Goal: Download file/media

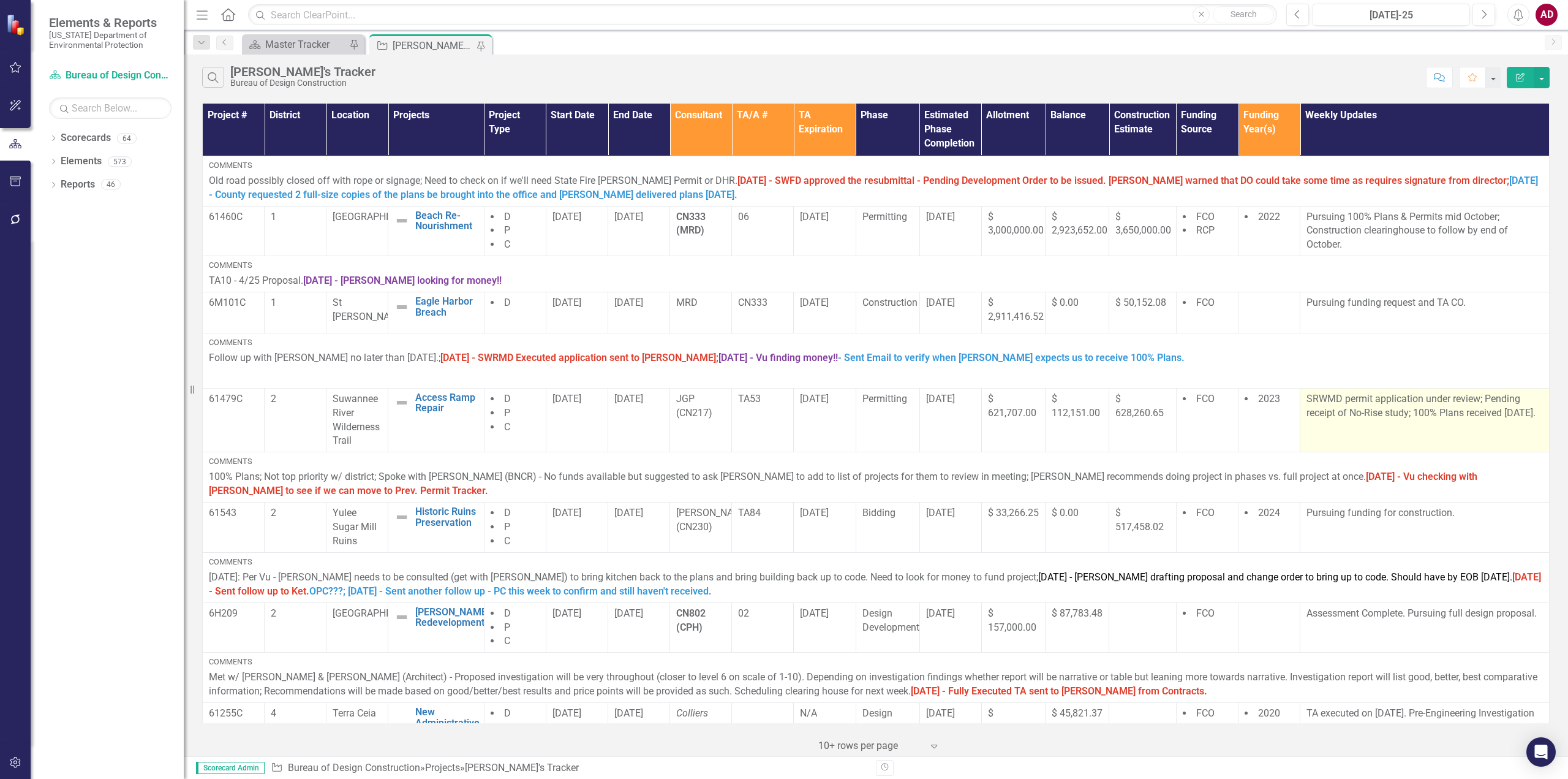
click at [1354, 420] on p "SRWMD permit application under review; Pending receipt of No-Rise study; 100% P…" at bounding box center [1424, 406] width 236 height 28
click at [1344, 420] on p "SRWMD permit application under review; Pending receipt of No-Rise study; 100% P…" at bounding box center [1424, 406] width 236 height 28
click at [1343, 420] on p "SRWMD permit application under review; Pending receipt of No-Rise study; 100% P…" at bounding box center [1424, 406] width 236 height 28
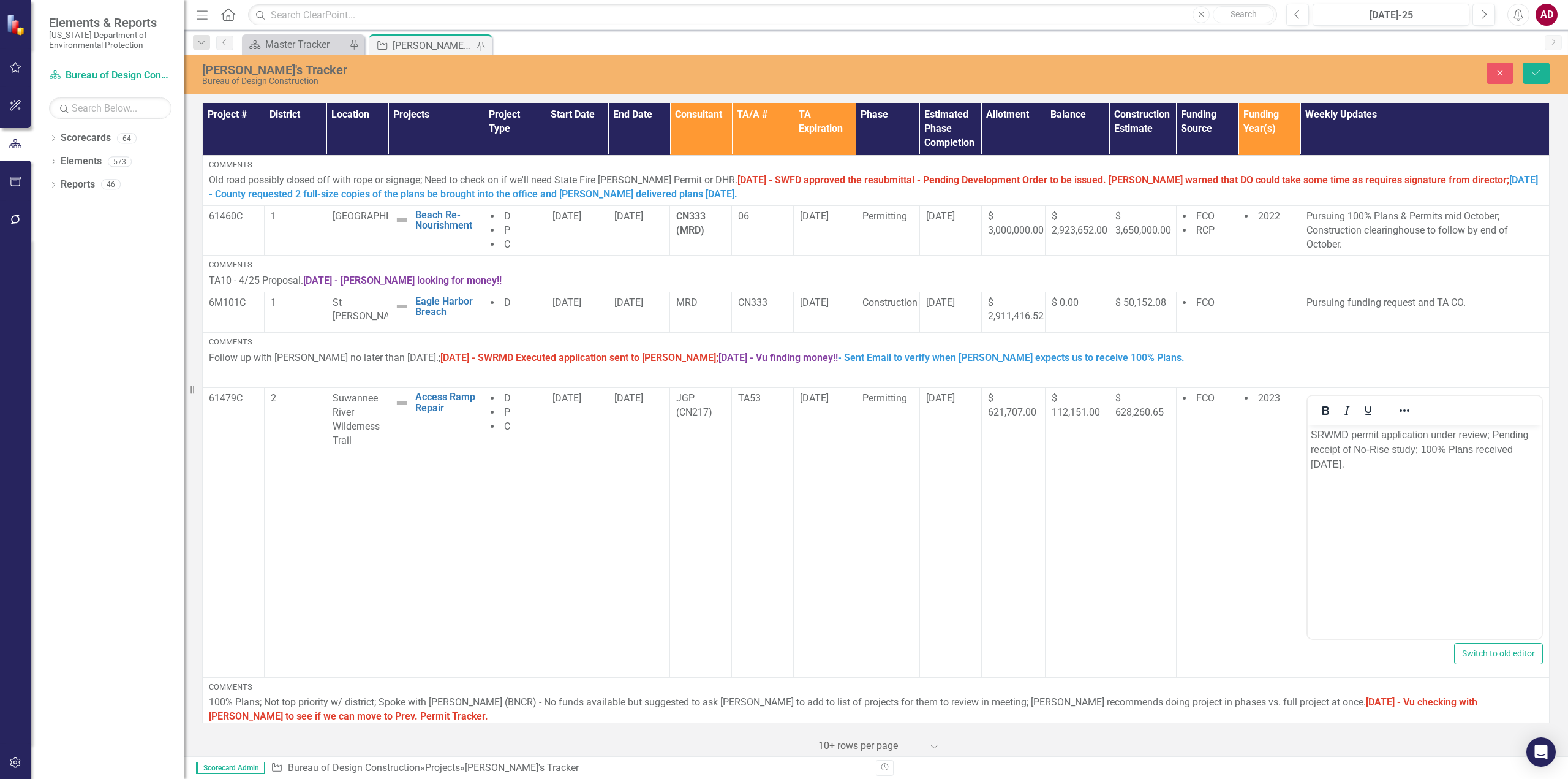
click at [1362, 467] on p "SRWMD permit application under review; Pending receipt of No-Rise study; 100% P…" at bounding box center [1424, 449] width 228 height 44
drag, startPoint x: 1357, startPoint y: 465, endPoint x: 1476, endPoint y: 451, distance: 119.8
click at [1476, 451] on p "SRWMD permit application under review; Pending receipt of No-Rise study; 100% P…" at bounding box center [1424, 449] width 228 height 44
click at [1531, 69] on icon "Save" at bounding box center [1537, 73] width 11 height 9
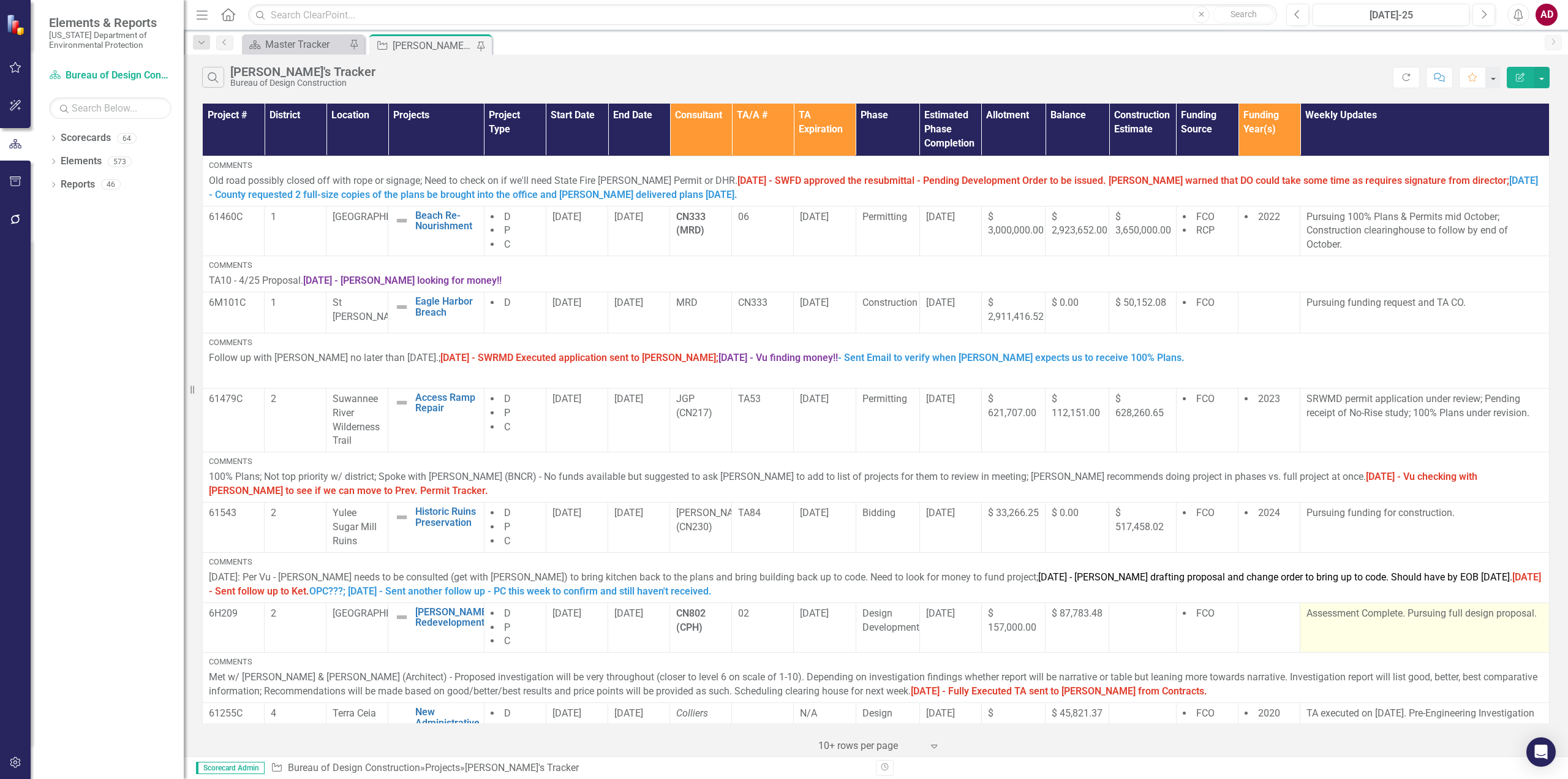
click at [1432, 637] on td "Assessment Complete. Pursuing full design proposal." at bounding box center [1425, 627] width 249 height 50
click at [1430, 635] on td "Assessment Complete. Pursuing full design proposal." at bounding box center [1425, 627] width 249 height 50
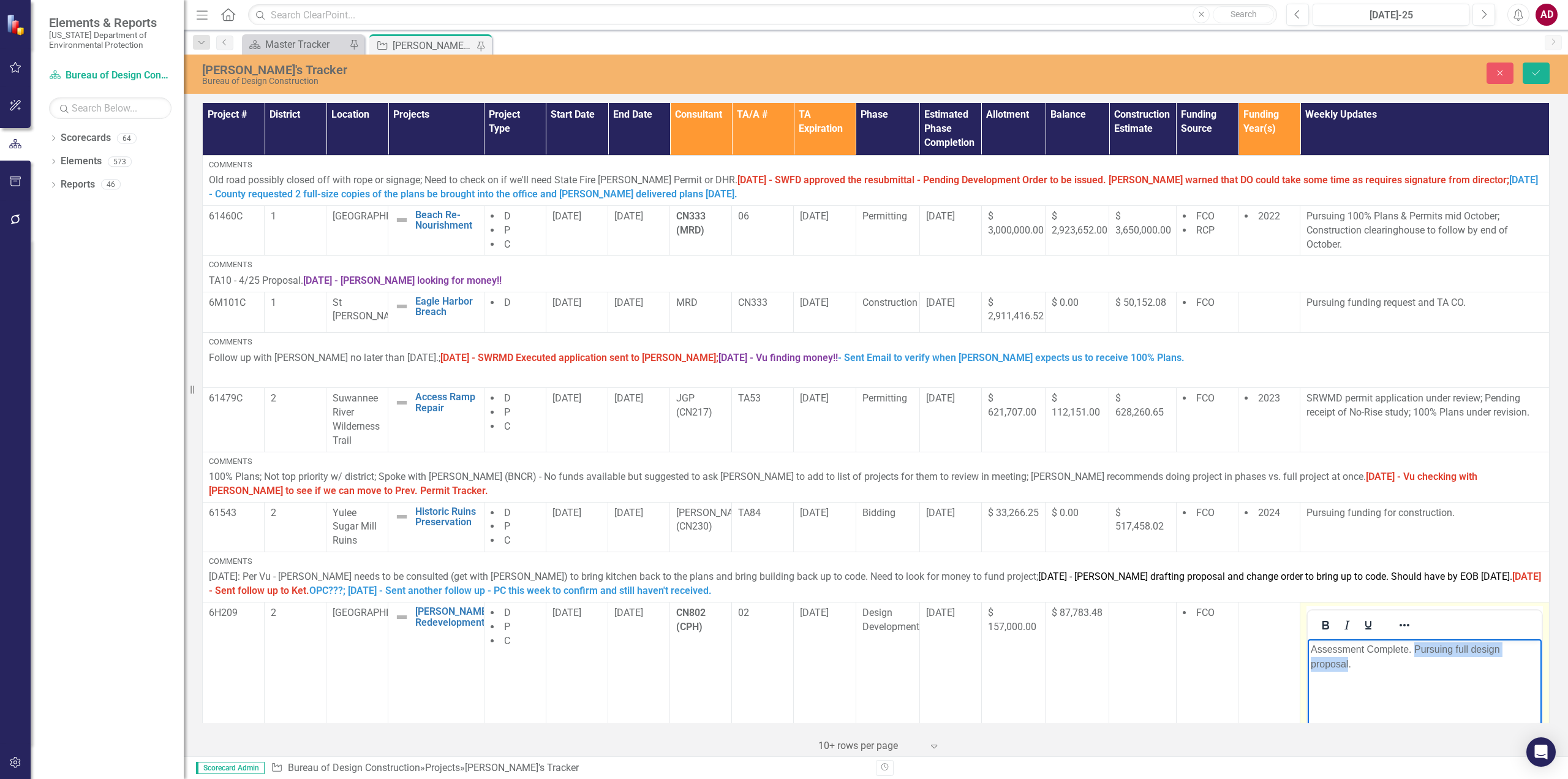
drag, startPoint x: 1414, startPoint y: 649, endPoint x: 1350, endPoint y: 671, distance: 67.7
click at [1350, 671] on p "Assessment Complete. Pursuing full design proposal." at bounding box center [1424, 657] width 228 height 30
click at [1539, 74] on icon "Save" at bounding box center [1537, 73] width 11 height 9
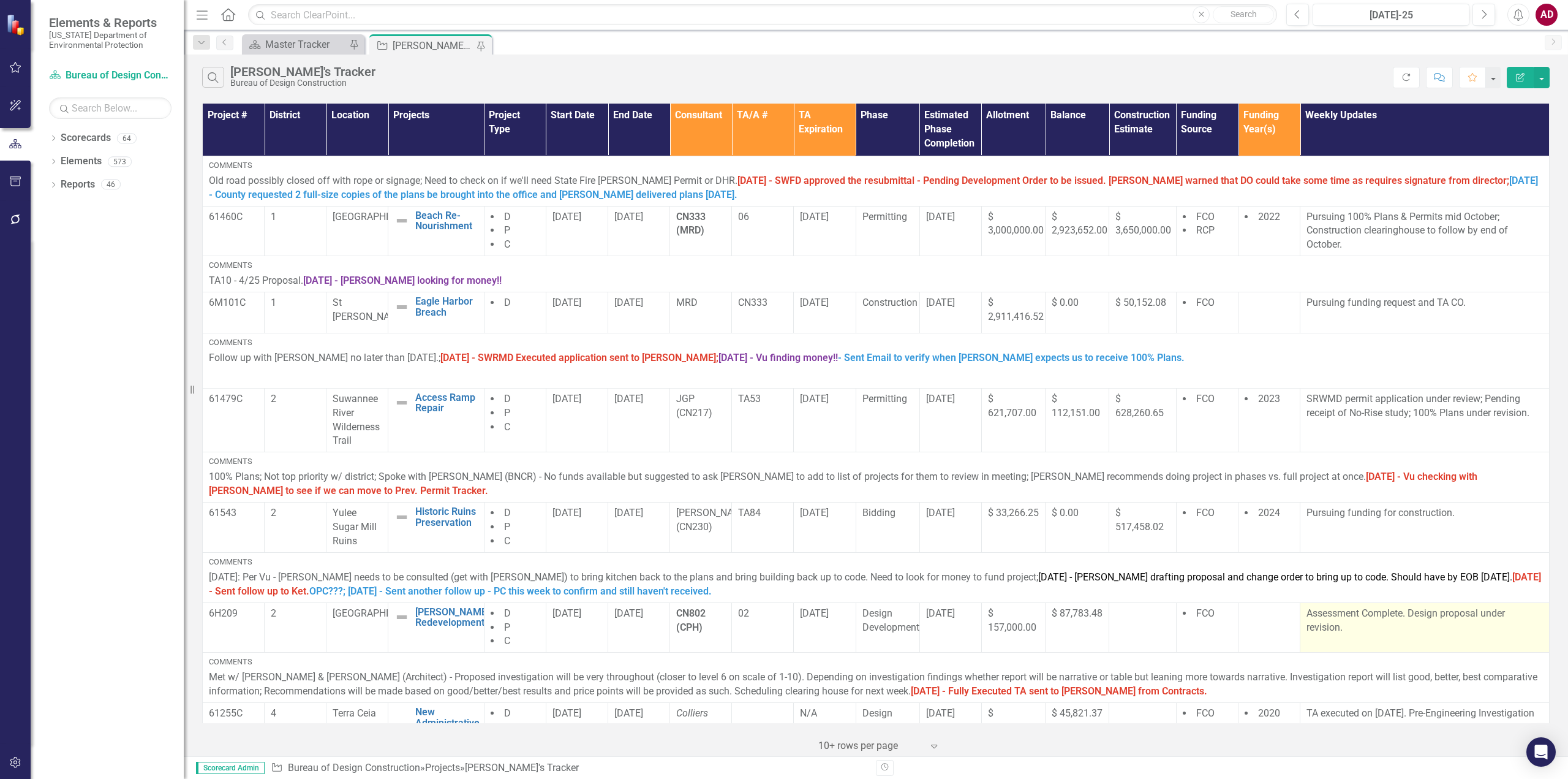
click at [1386, 636] on td "Assessment Complete. Design proposal under revision." at bounding box center [1425, 627] width 249 height 50
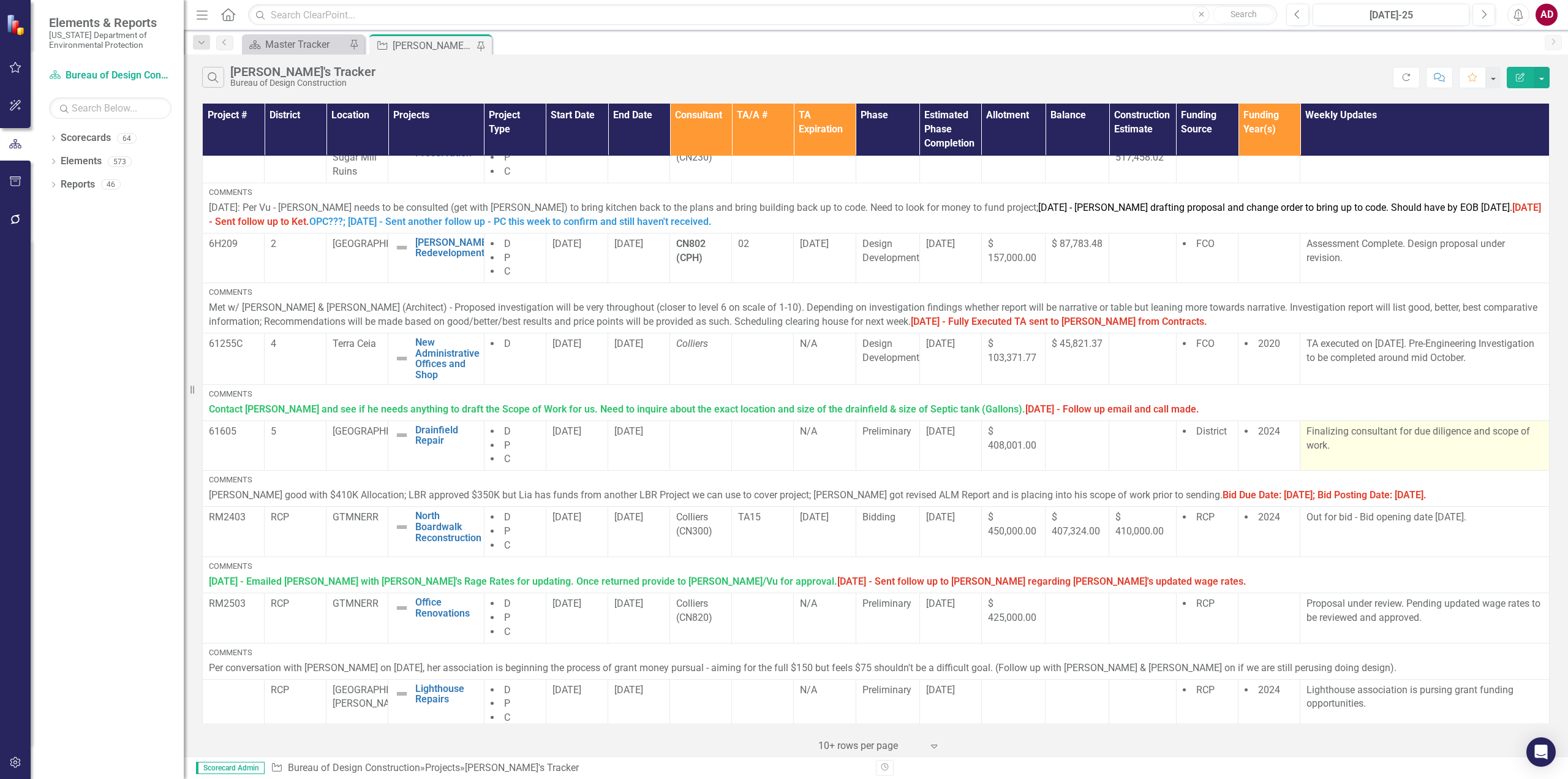
scroll to position [375, 0]
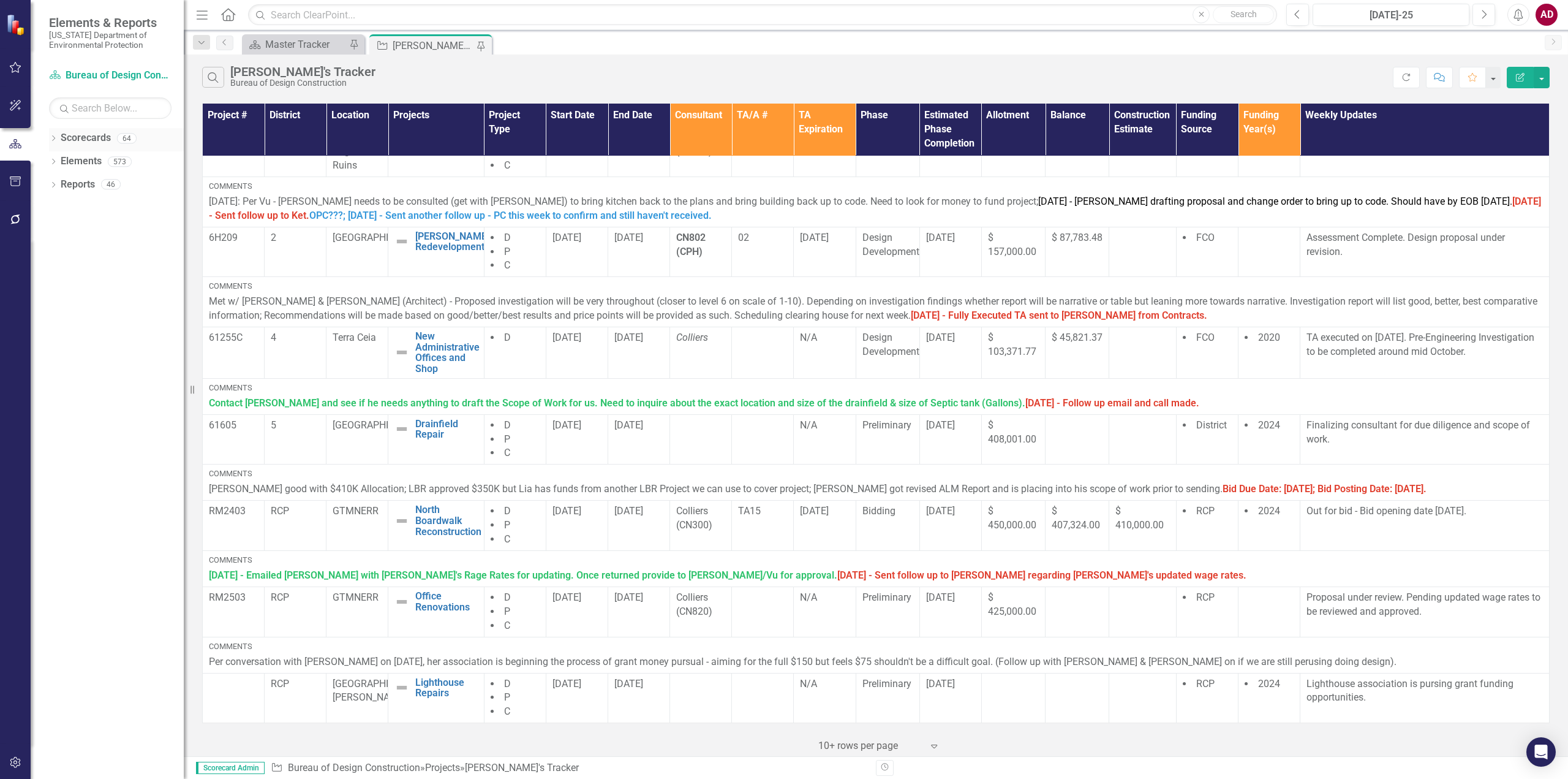
click at [56, 143] on div "Dropdown" at bounding box center [53, 140] width 9 height 10
click at [51, 207] on icon "Dropdown" at bounding box center [53, 209] width 9 height 7
click at [54, 351] on icon "Dropdown" at bounding box center [53, 348] width 9 height 7
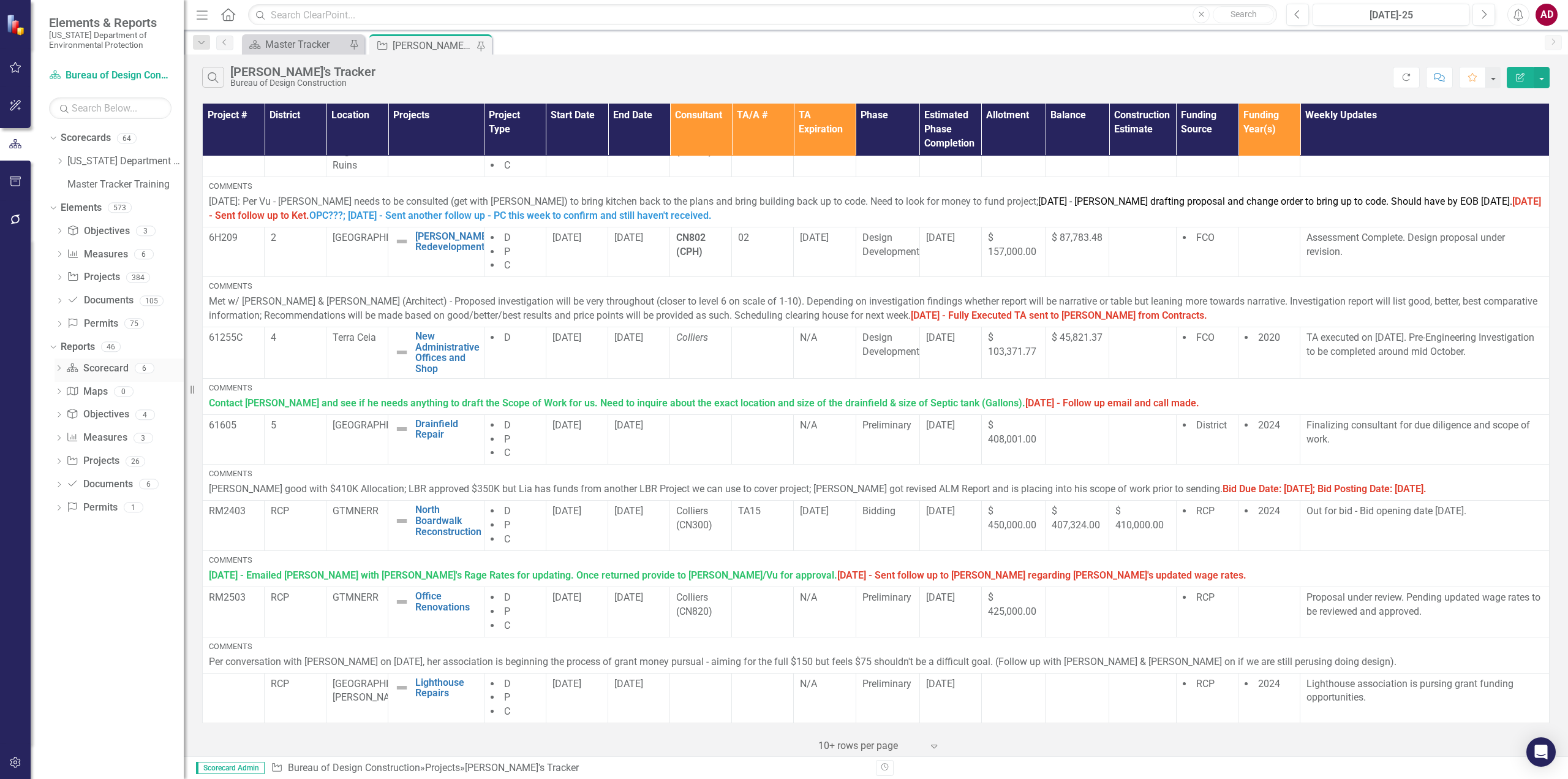
click at [62, 369] on icon "Dropdown" at bounding box center [59, 369] width 9 height 7
click at [96, 459] on div "Project Manager Updates" at bounding box center [124, 458] width 119 height 11
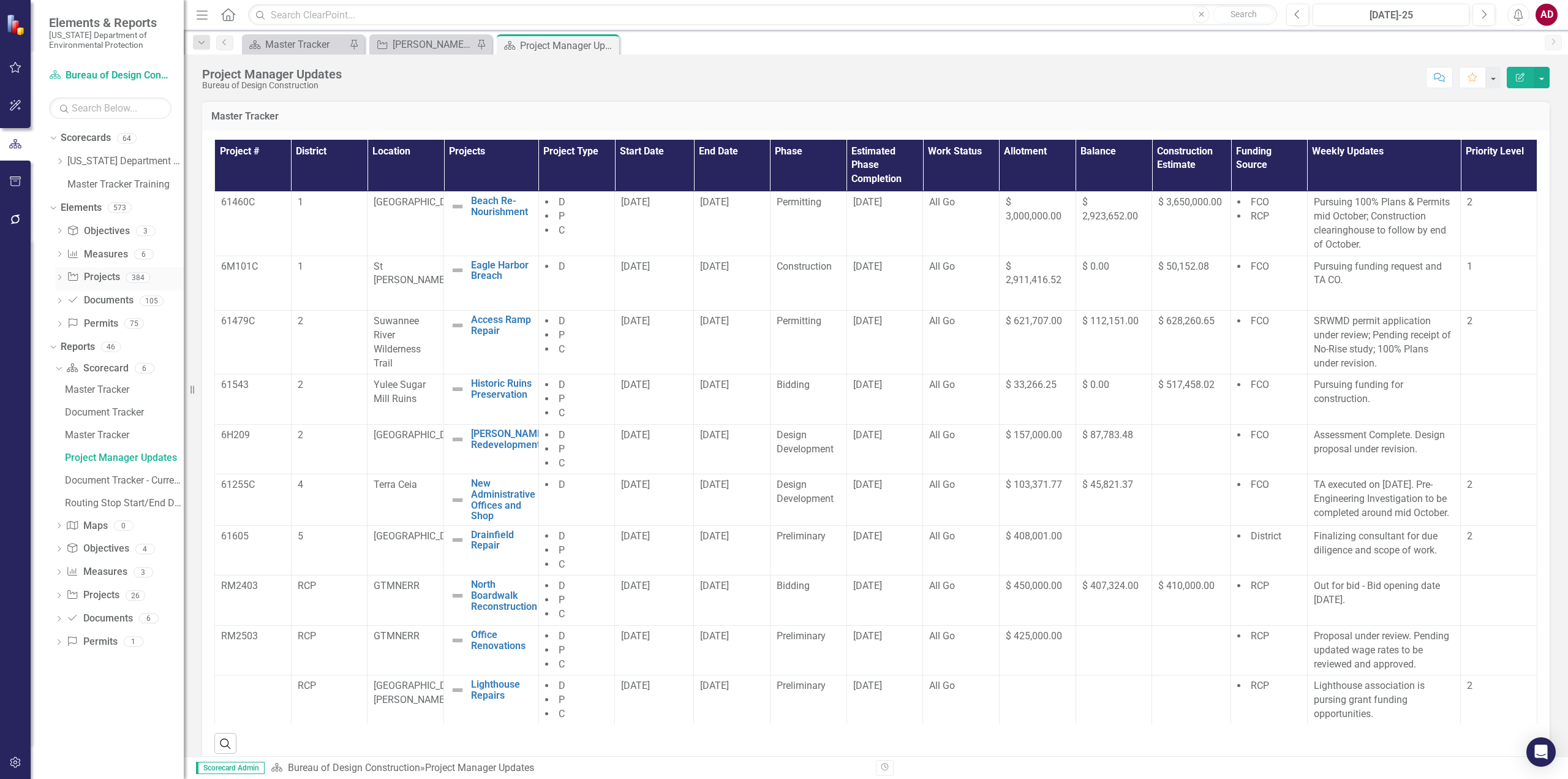
click at [59, 281] on icon "Dropdown" at bounding box center [59, 278] width 9 height 7
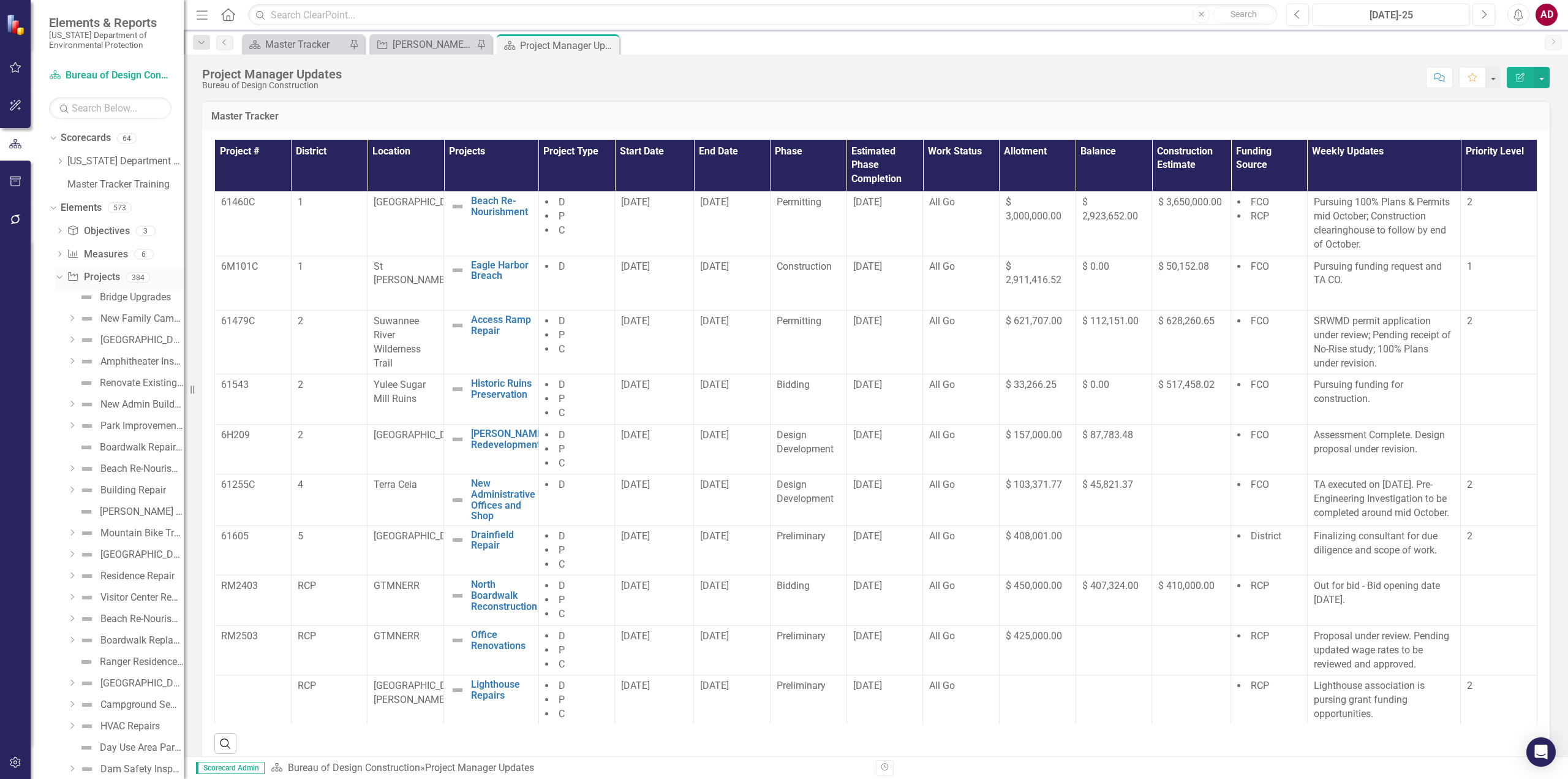
click at [59, 278] on icon at bounding box center [59, 277] width 6 height 3
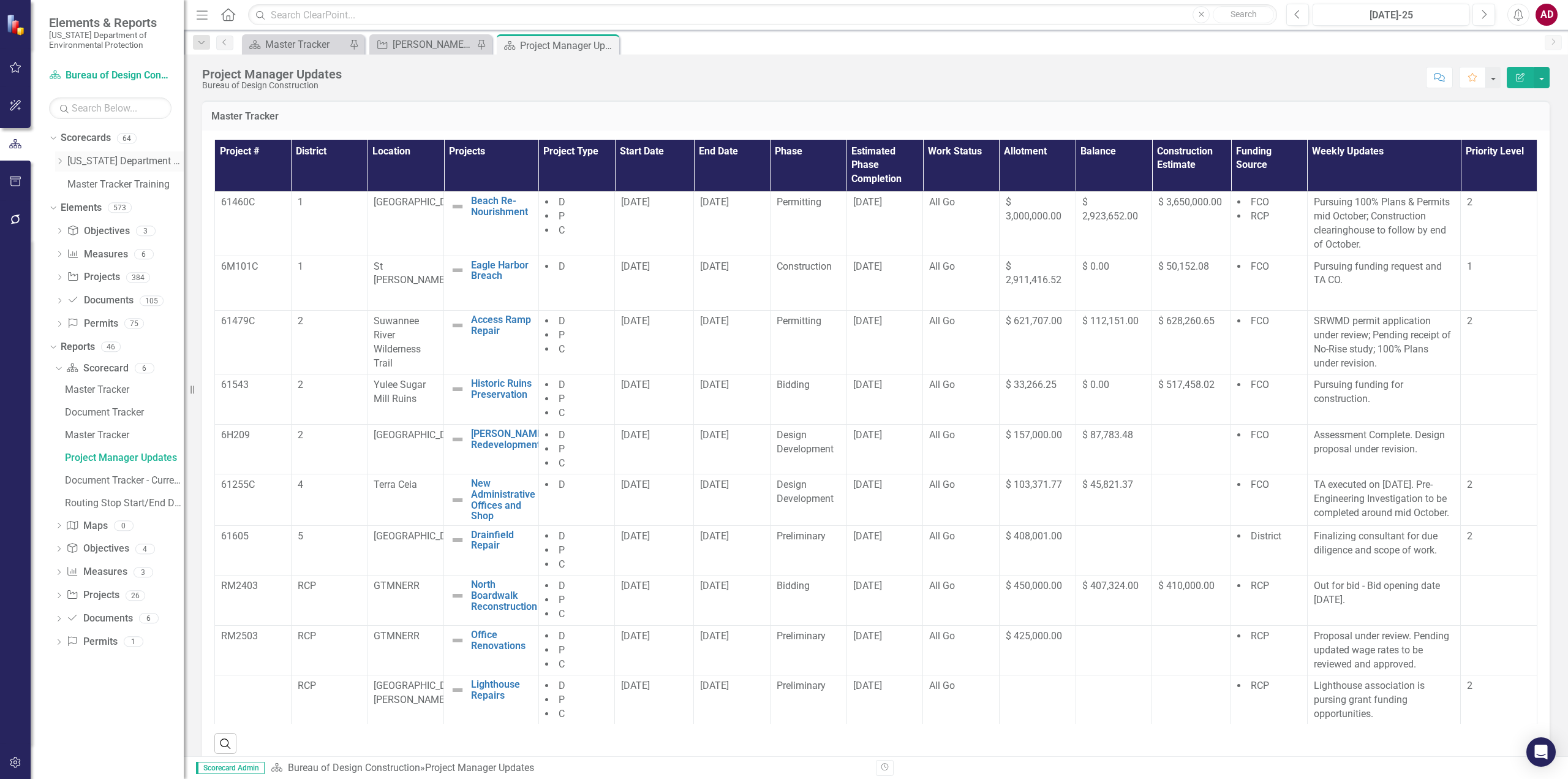
click at [60, 160] on icon "Dropdown" at bounding box center [59, 161] width 9 height 7
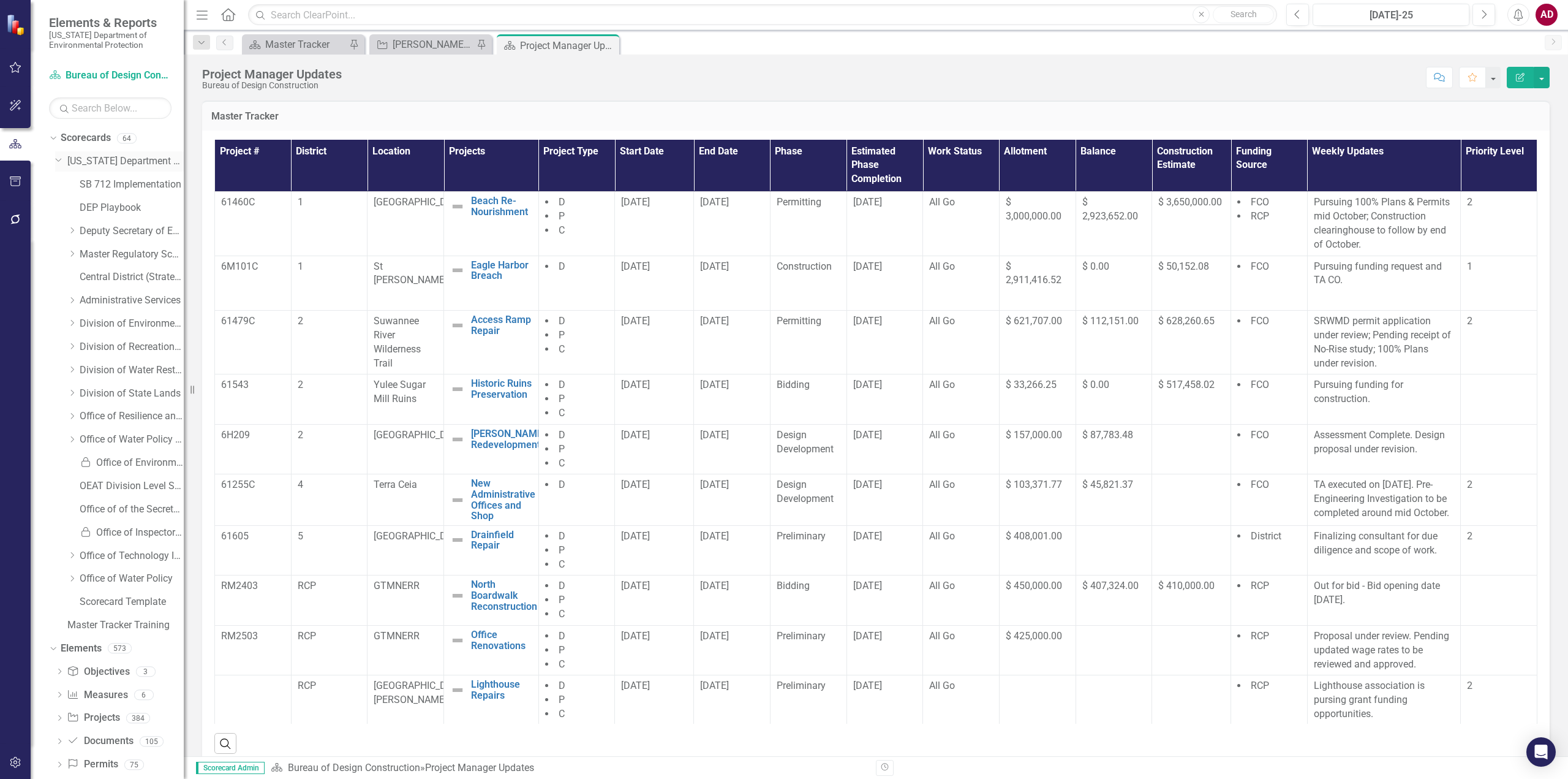
click at [57, 156] on icon "Dropdown" at bounding box center [59, 159] width 7 height 9
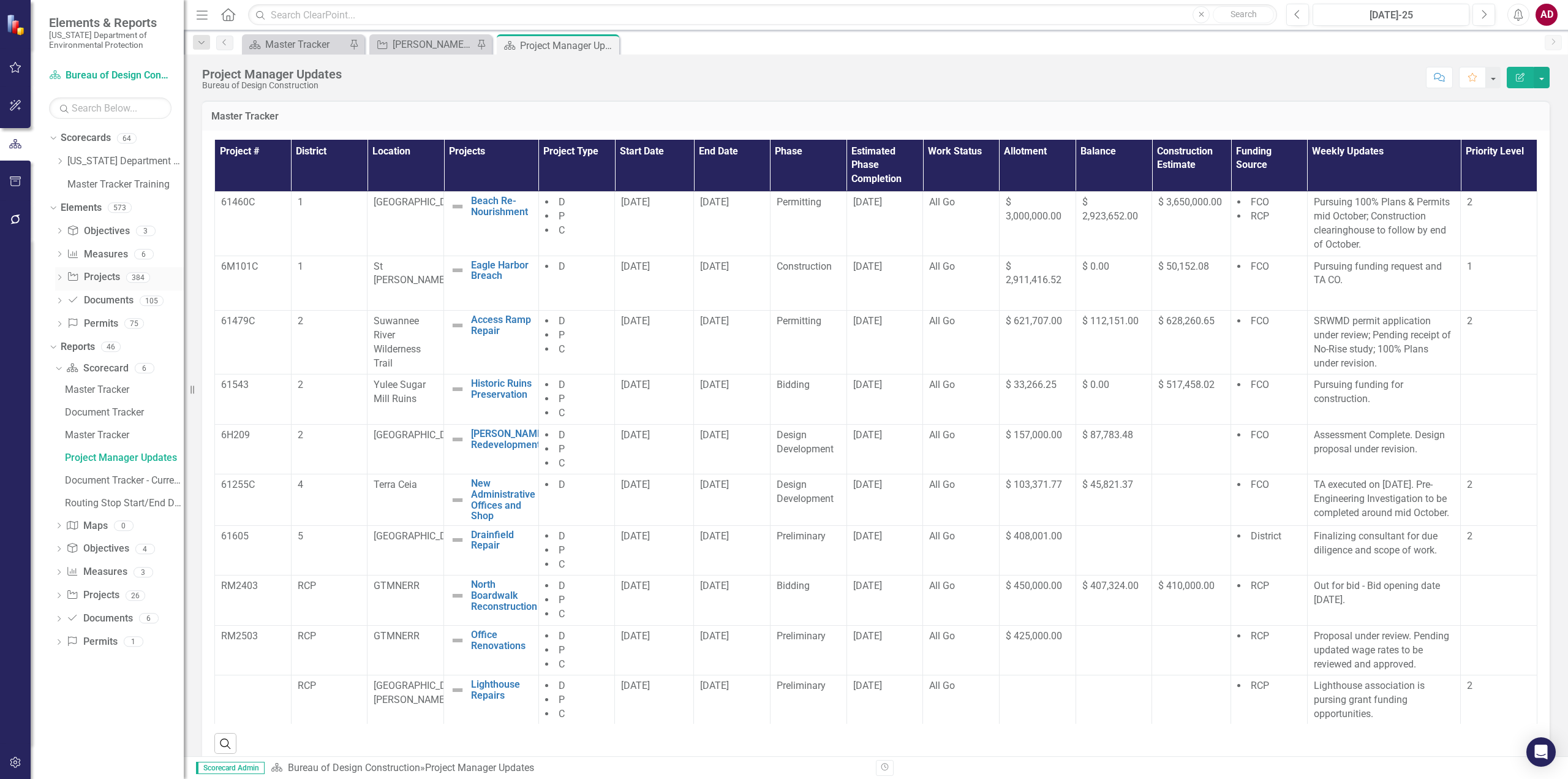
click at [59, 277] on icon "Dropdown" at bounding box center [59, 278] width 9 height 7
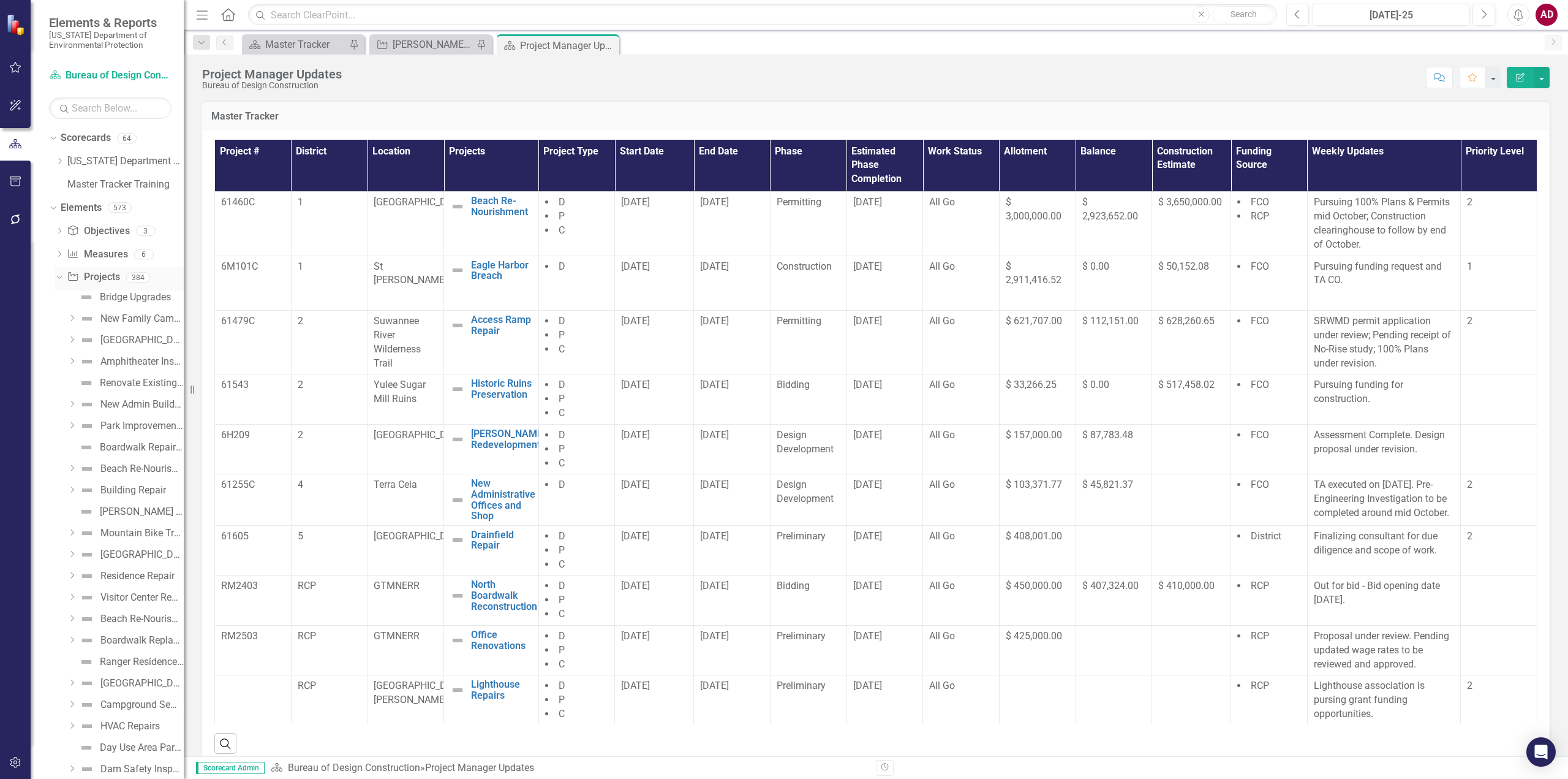
click at [58, 279] on icon "Dropdown" at bounding box center [57, 277] width 7 height 9
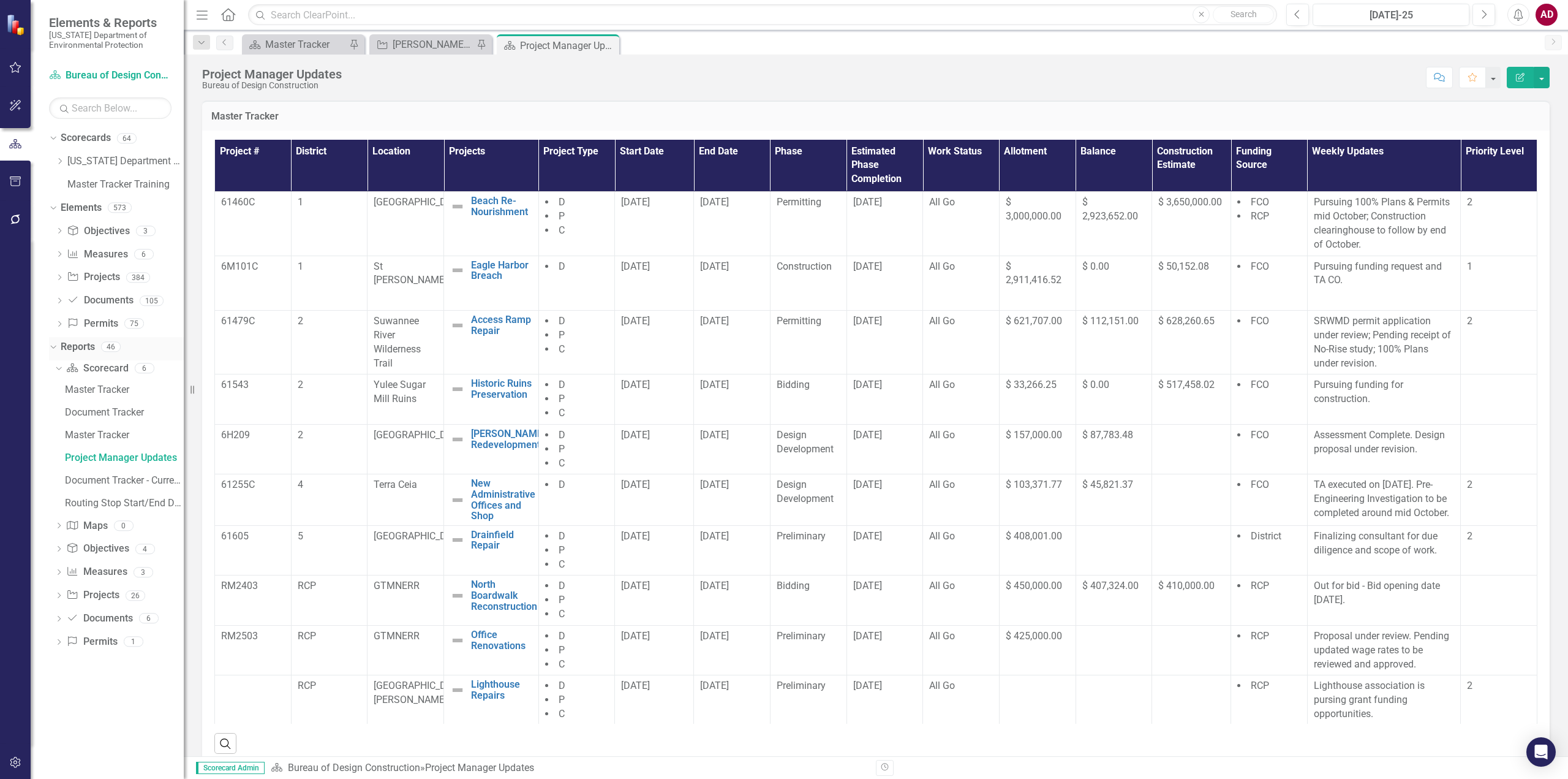
click at [51, 346] on icon "Dropdown" at bounding box center [51, 346] width 7 height 9
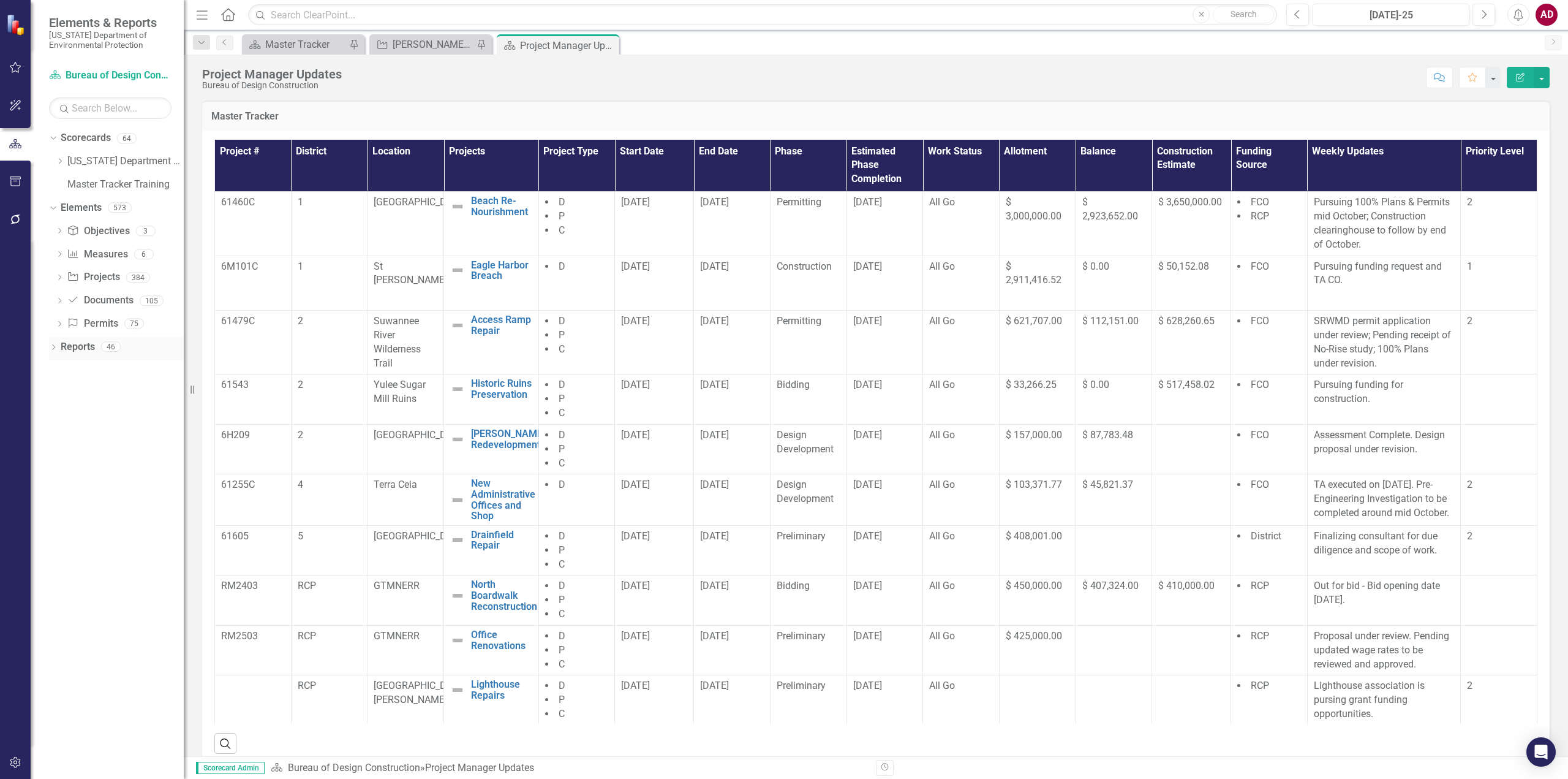
click at [51, 346] on icon "Dropdown" at bounding box center [53, 348] width 9 height 7
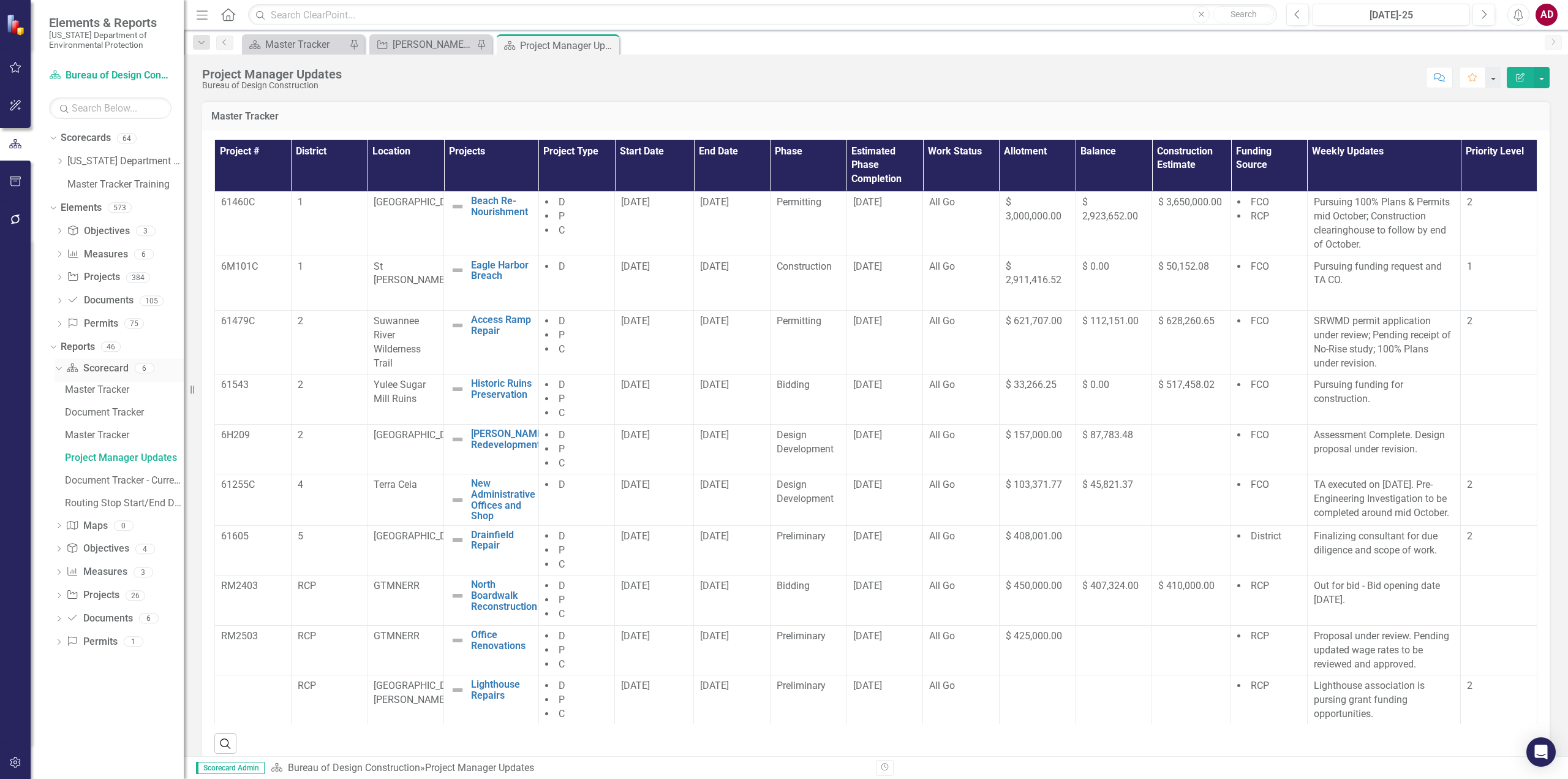
click at [59, 367] on icon "Dropdown" at bounding box center [57, 368] width 7 height 9
click at [59, 367] on icon at bounding box center [59, 368] width 3 height 6
click at [57, 596] on icon "Dropdown" at bounding box center [59, 596] width 9 height 7
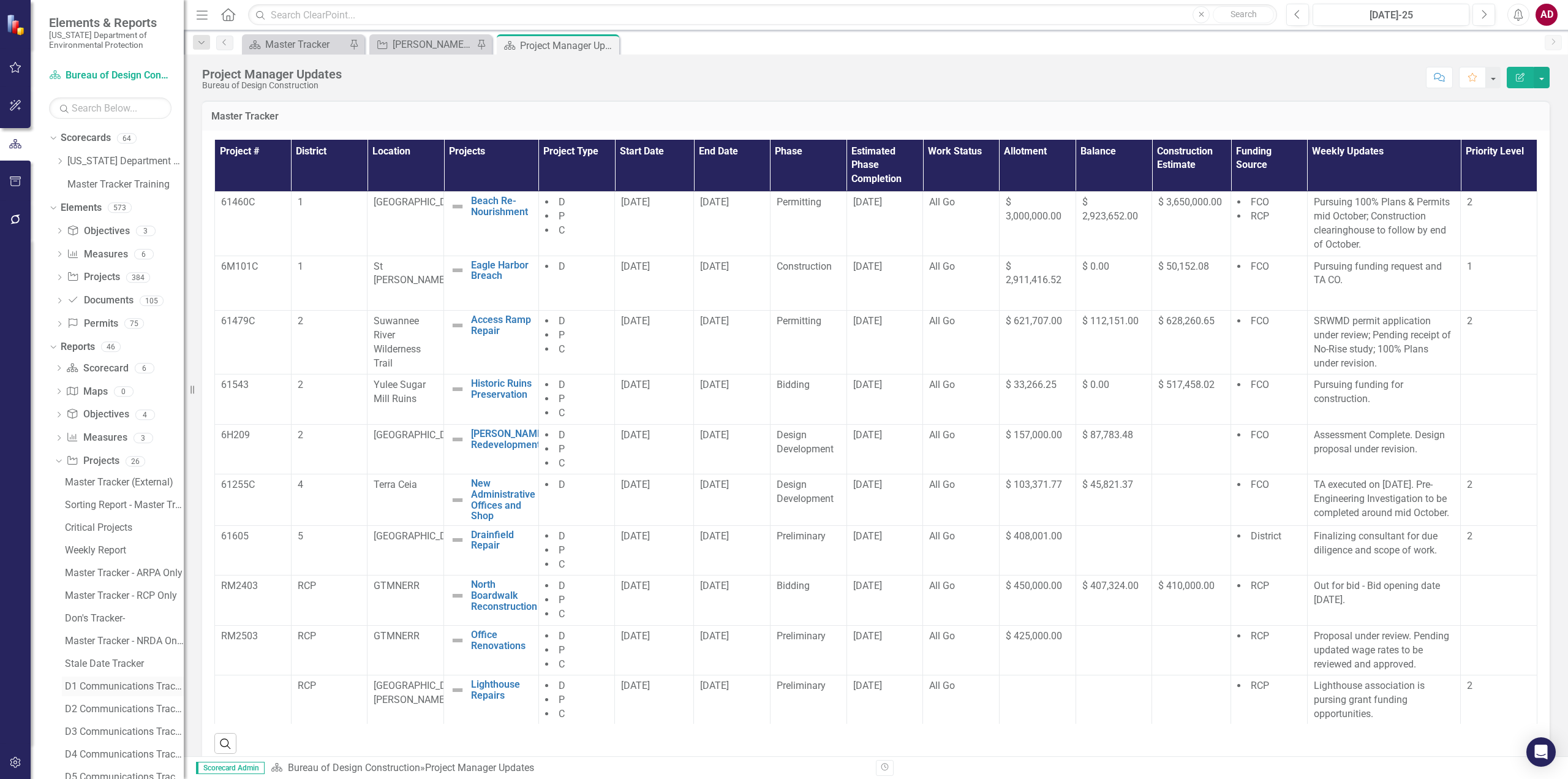
click at [115, 689] on div "D1 Communications Tracker" at bounding box center [124, 686] width 119 height 11
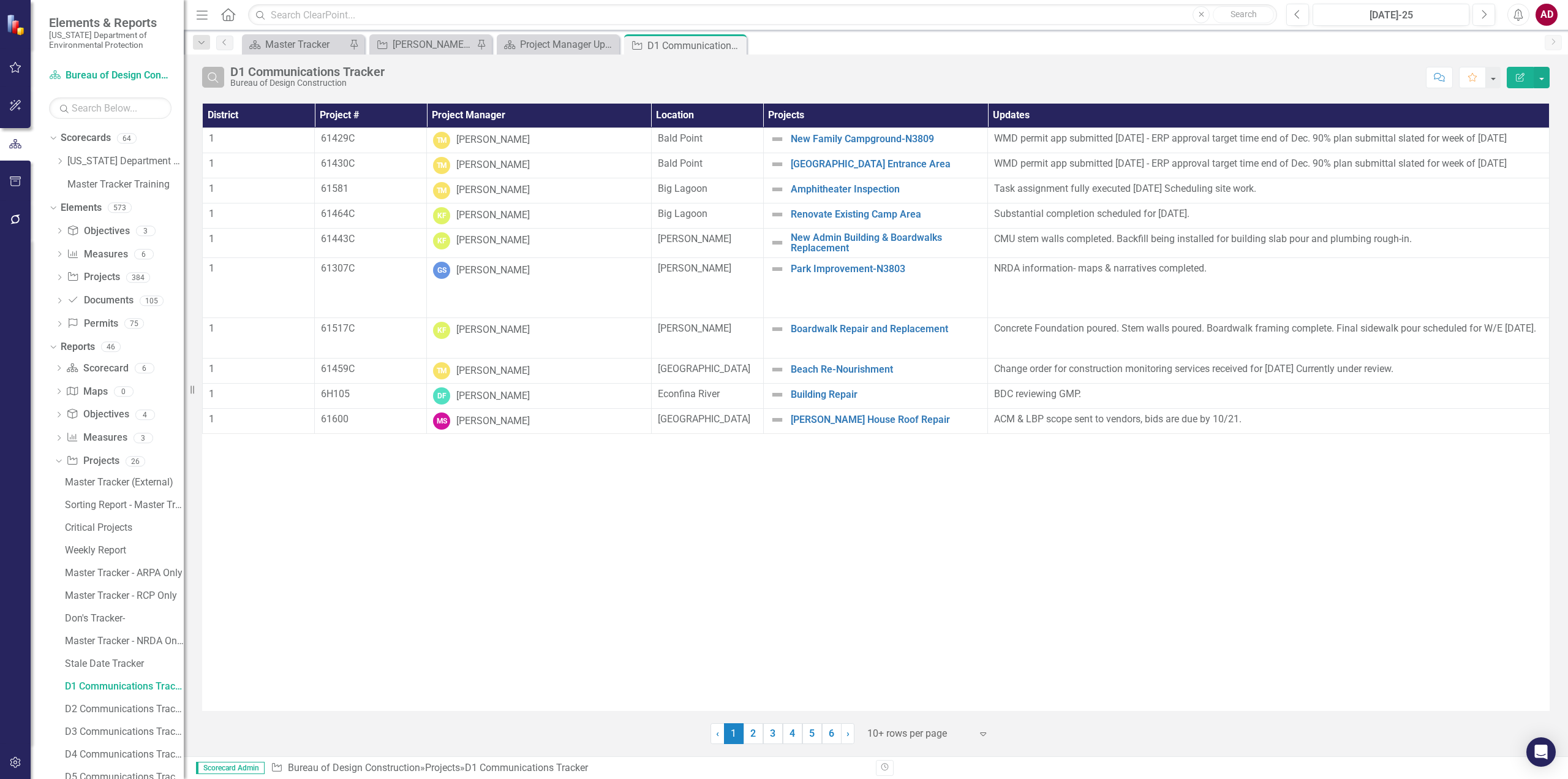
click at [211, 81] on icon "Search" at bounding box center [214, 77] width 14 height 11
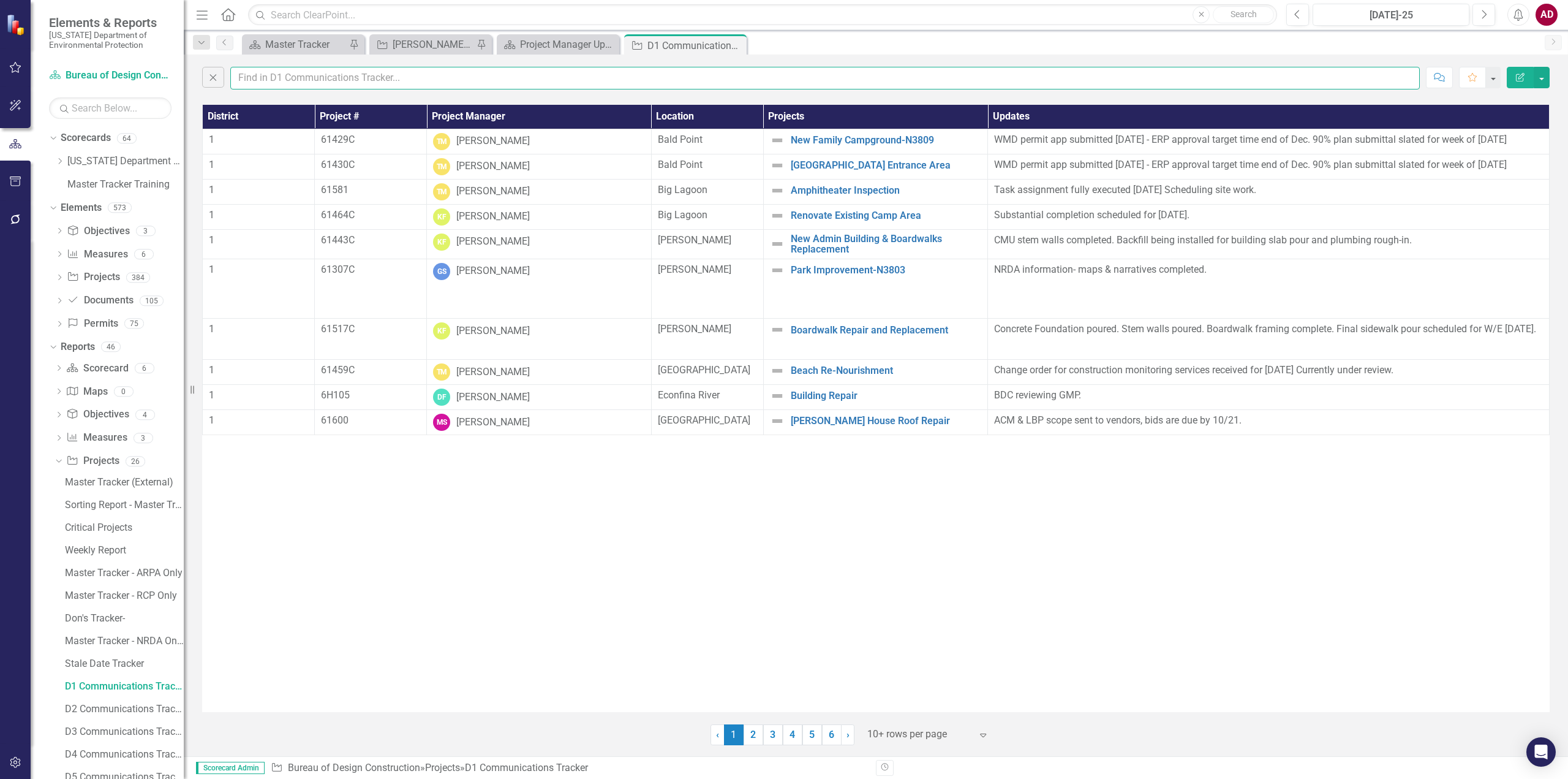
click at [258, 77] on input "text" at bounding box center [825, 78] width 1190 height 23
type input "amber"
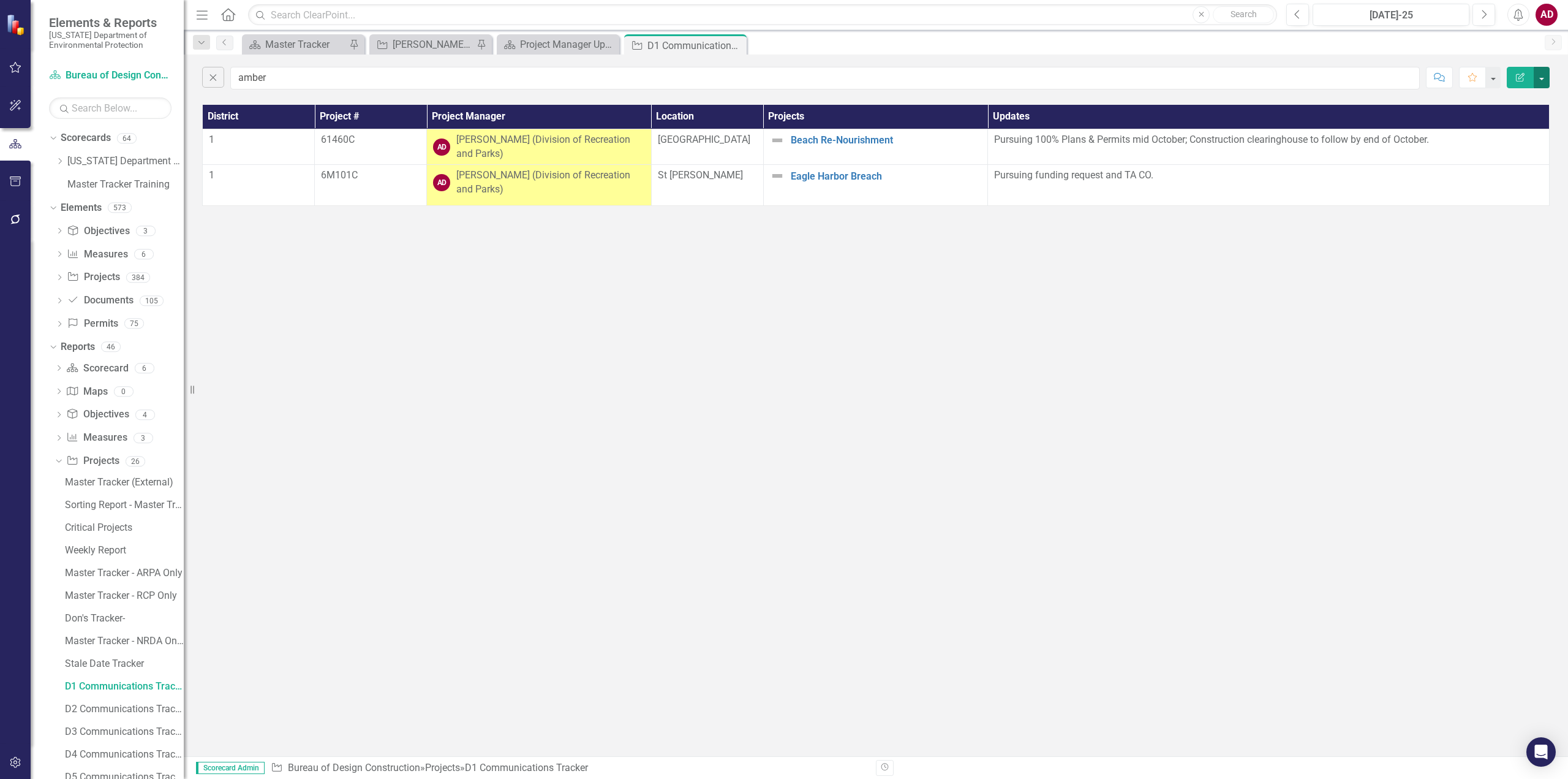
click at [1545, 78] on button "button" at bounding box center [1542, 77] width 16 height 22
click at [1494, 127] on link "PDF Export to PDF" at bounding box center [1501, 125] width 97 height 23
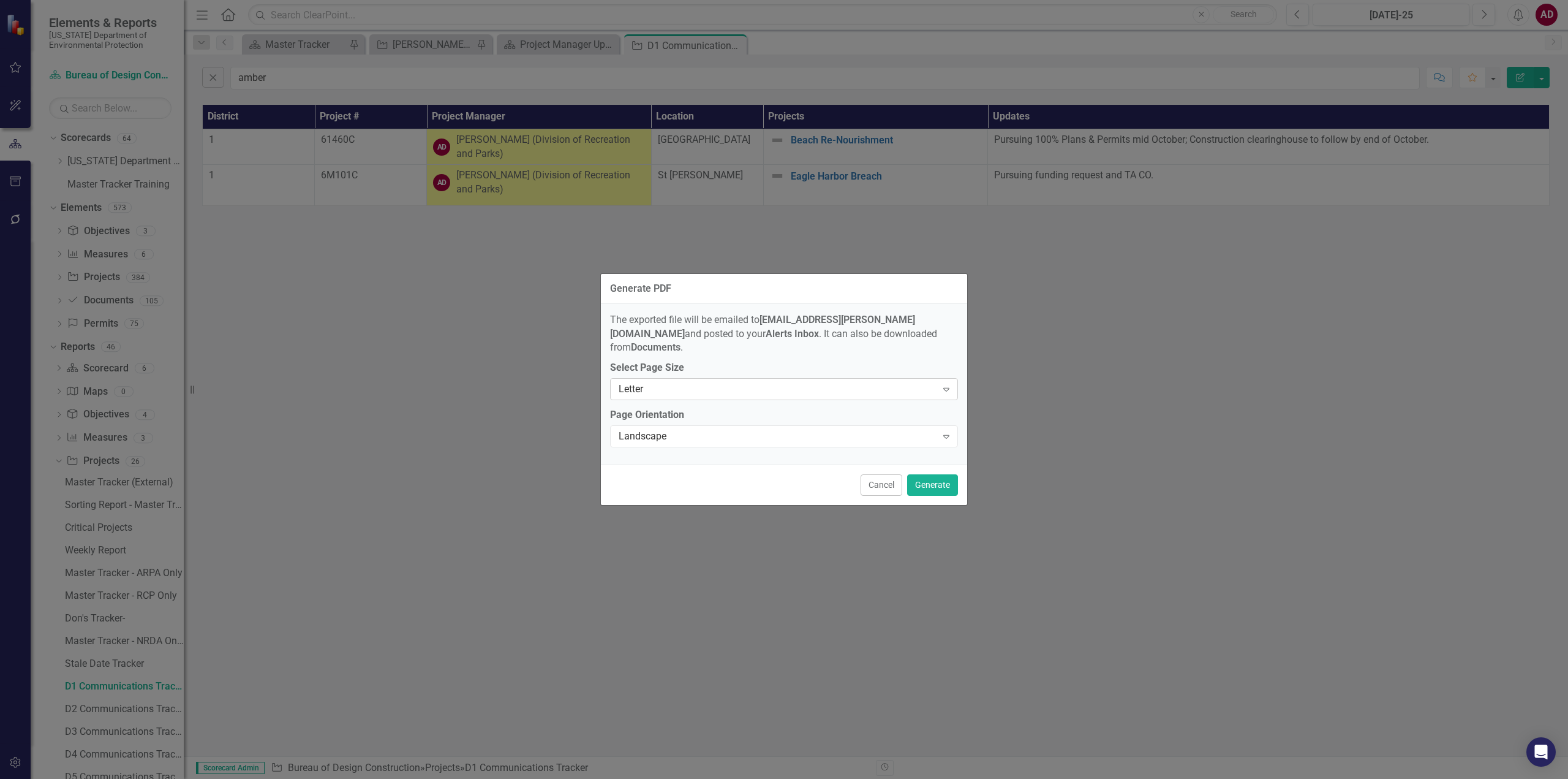
click at [778, 387] on div "Letter" at bounding box center [778, 389] width 318 height 14
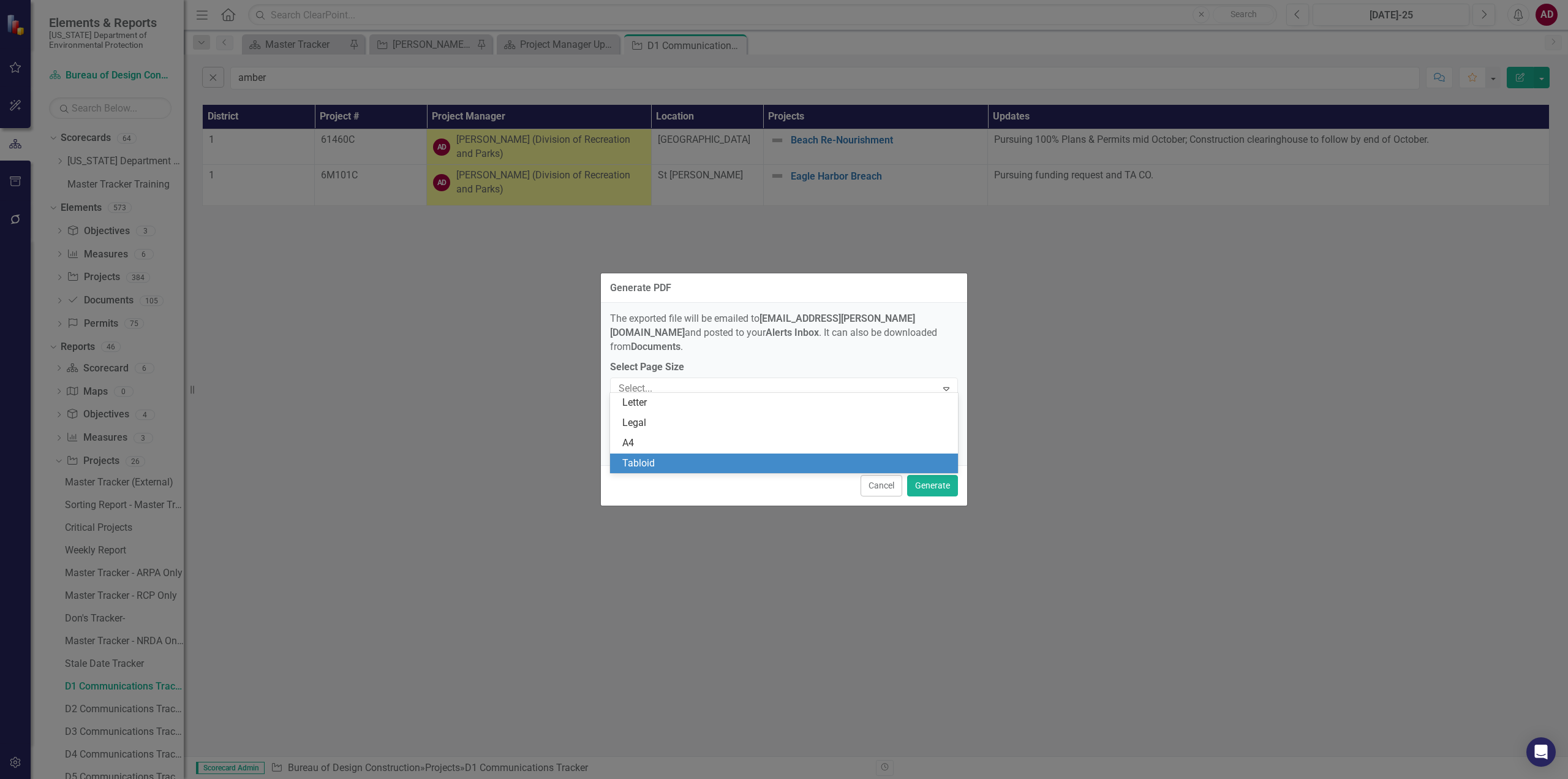
click at [651, 459] on div "Tabloid" at bounding box center [787, 464] width 328 height 14
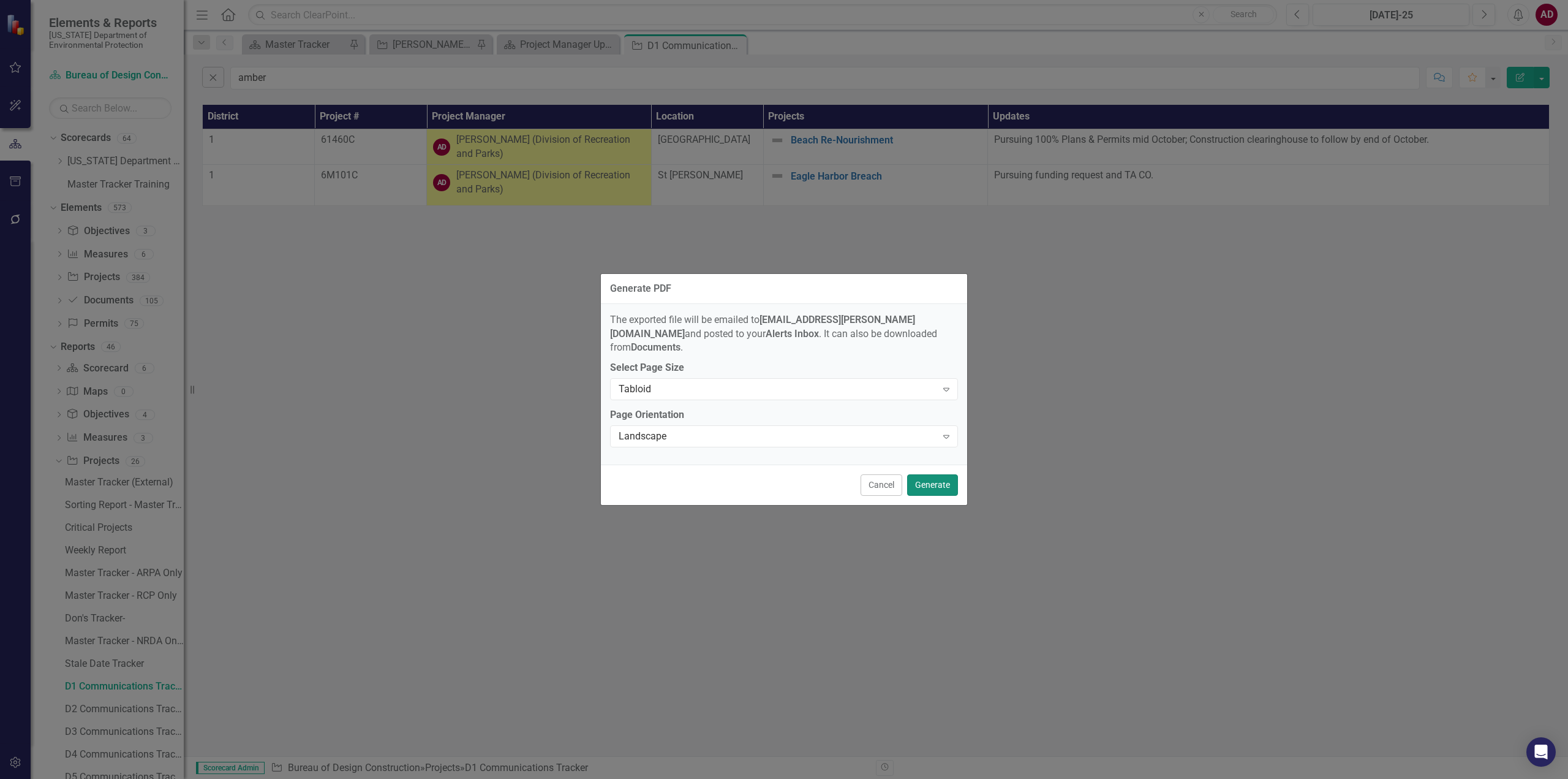
click at [931, 474] on button "Generate" at bounding box center [932, 485] width 51 height 22
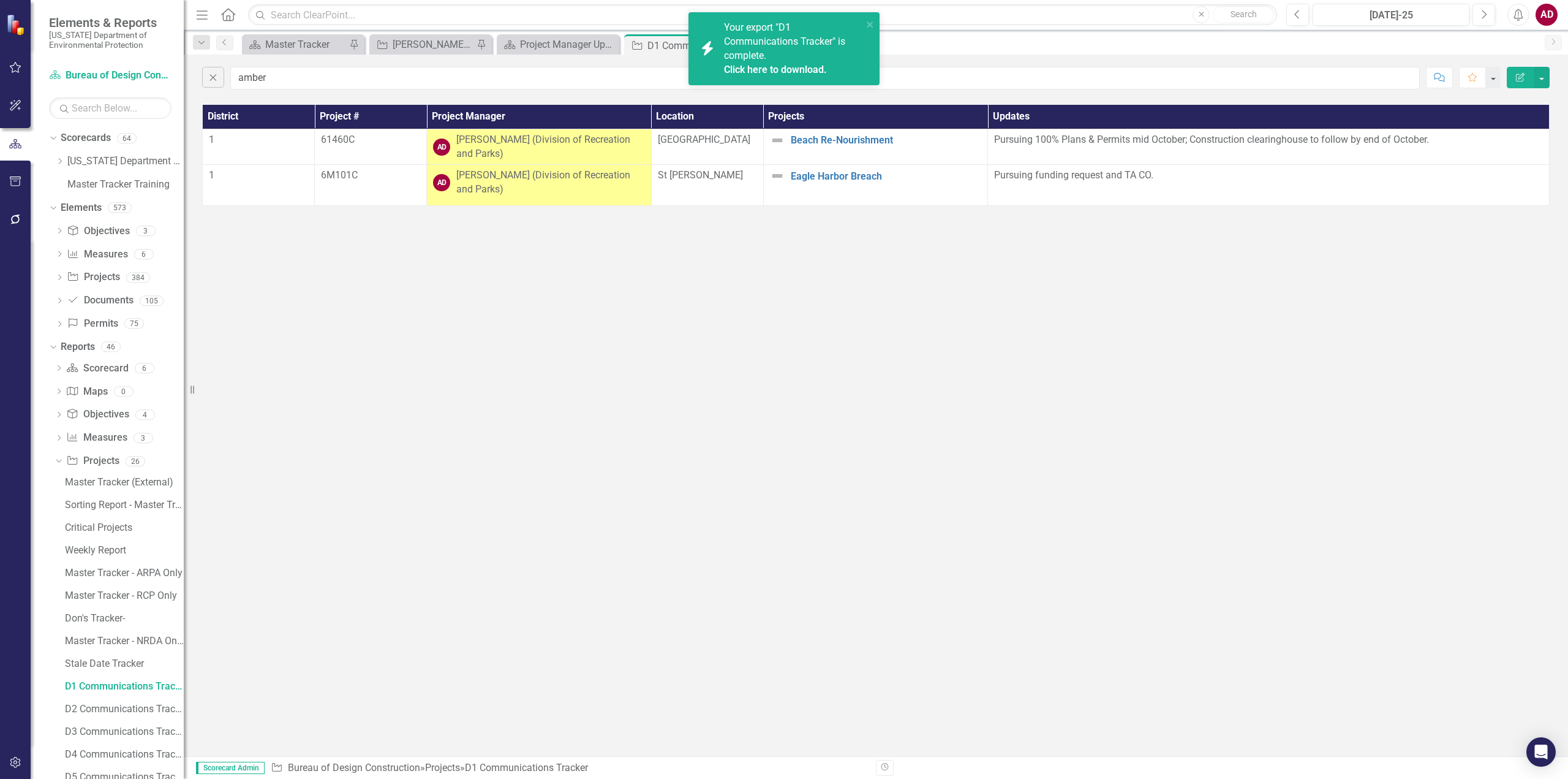
click at [800, 64] on link "Click here to download." at bounding box center [775, 69] width 103 height 12
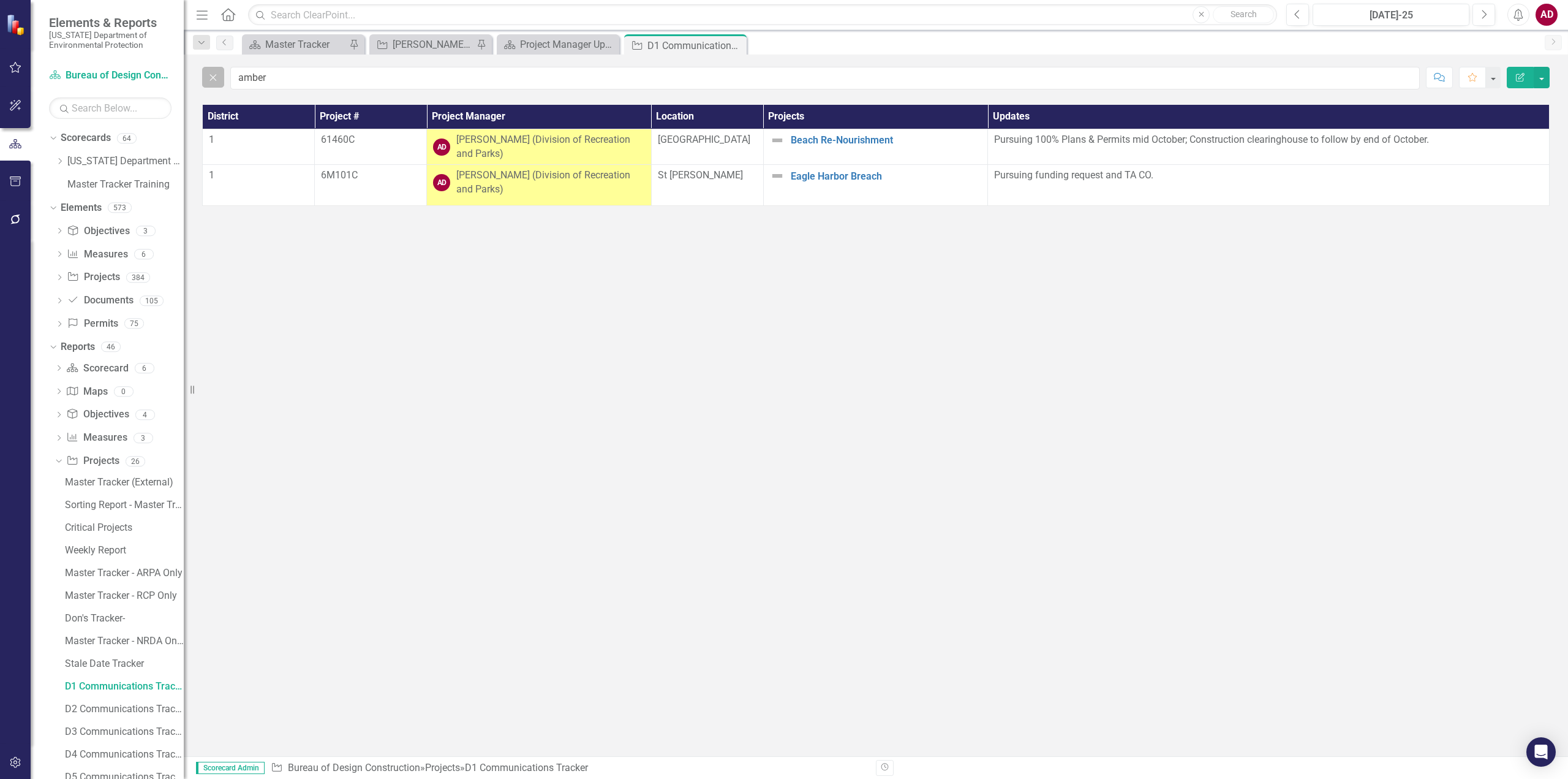
click at [213, 77] on icon "Close" at bounding box center [214, 77] width 14 height 11
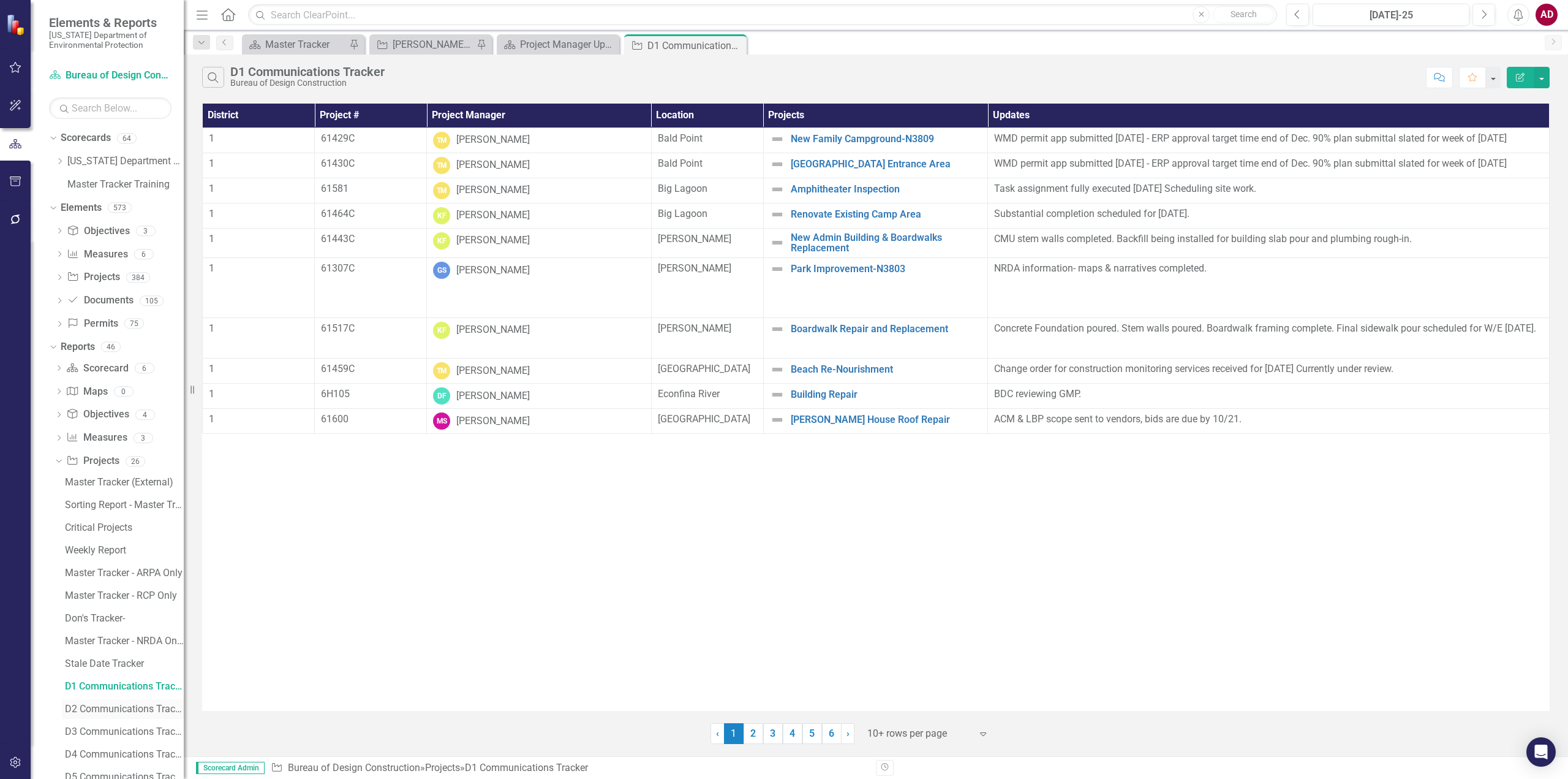
click at [110, 708] on div "D2 Communications Tracker" at bounding box center [124, 709] width 119 height 11
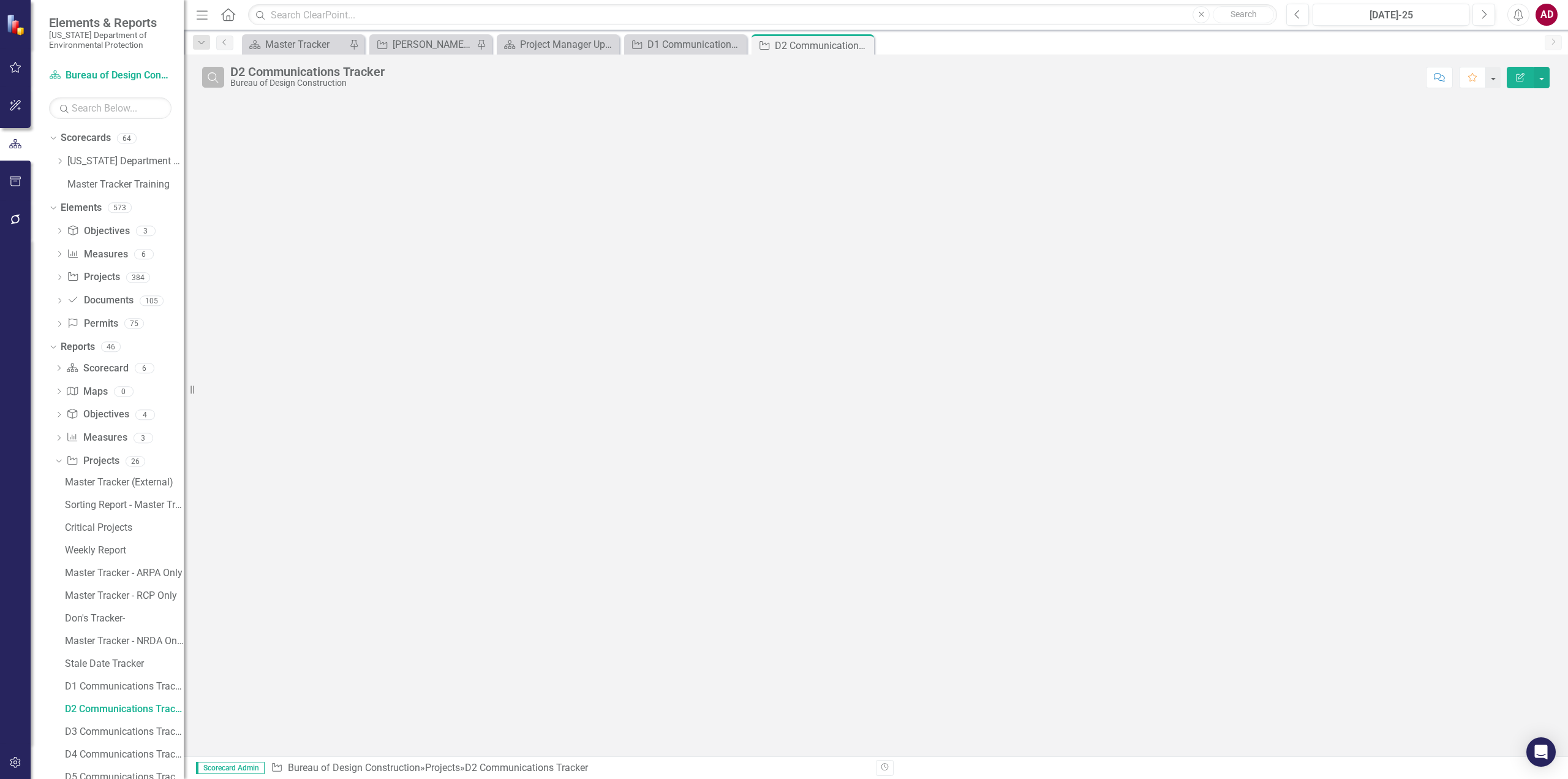
click at [213, 77] on icon "Search" at bounding box center [214, 77] width 14 height 11
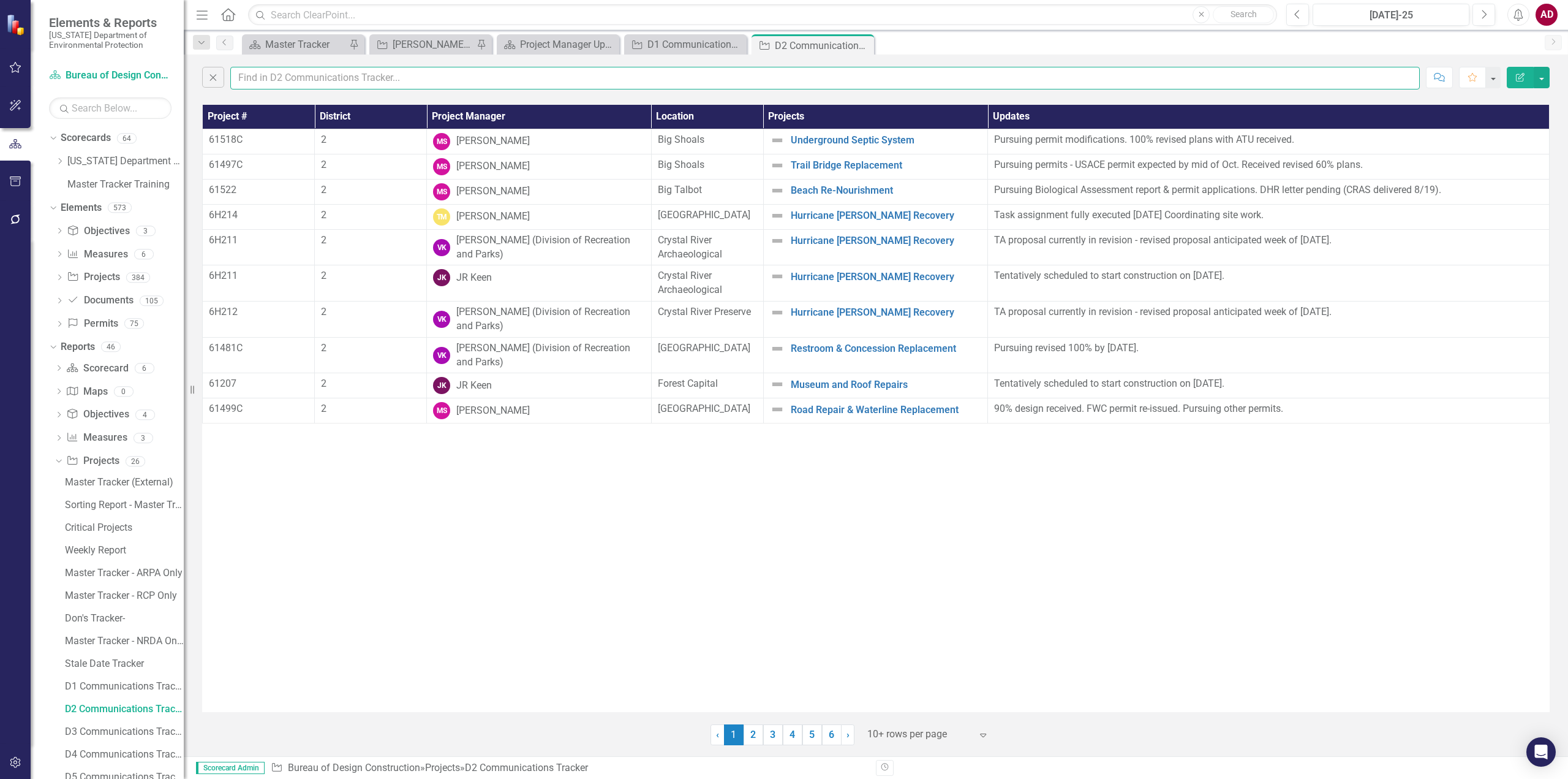
click at [261, 80] on input "text" at bounding box center [825, 78] width 1190 height 23
type input "amber"
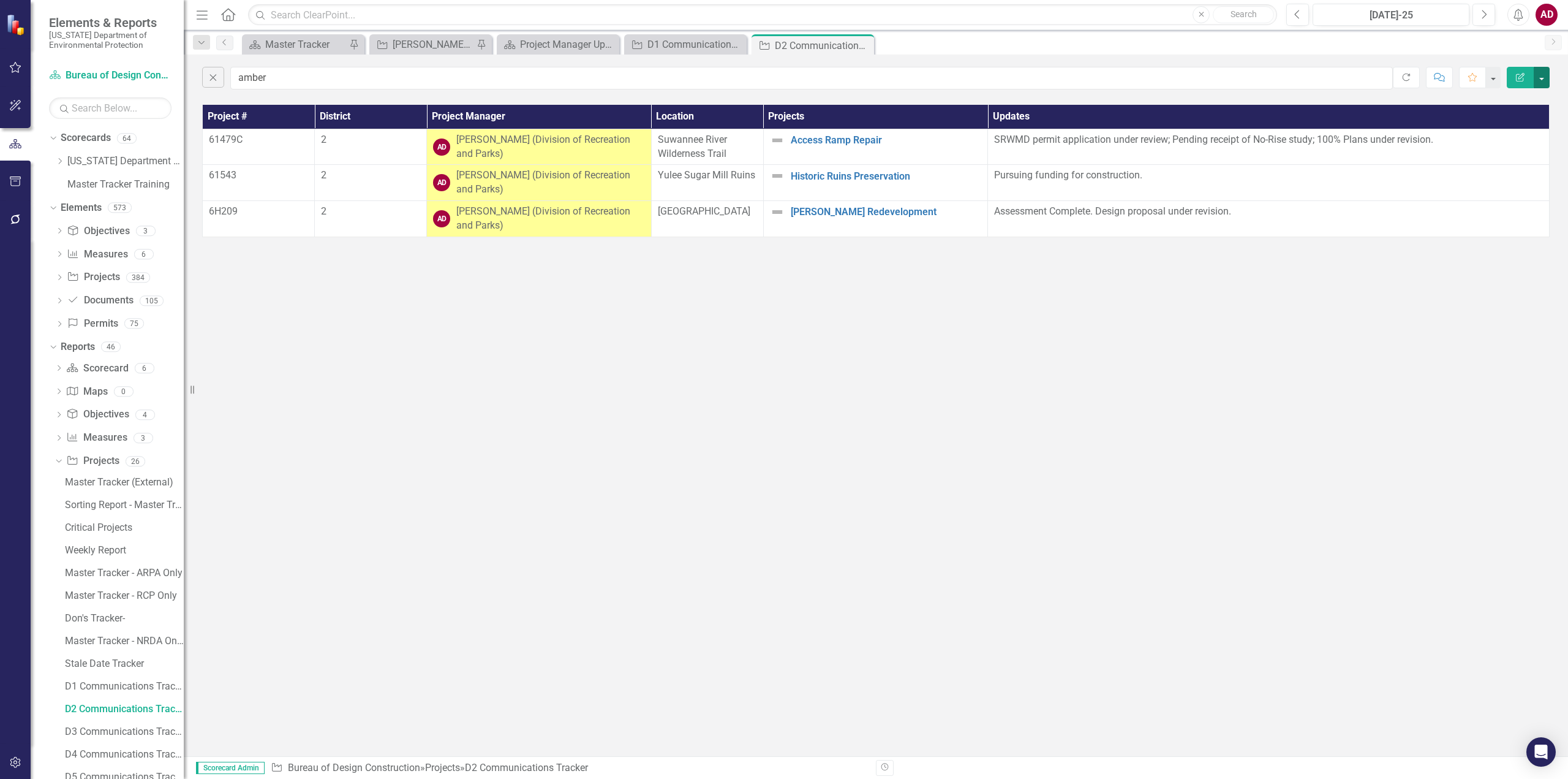
click at [1545, 80] on button "button" at bounding box center [1542, 77] width 16 height 22
click at [1513, 123] on link "PDF Export to PDF" at bounding box center [1501, 125] width 97 height 23
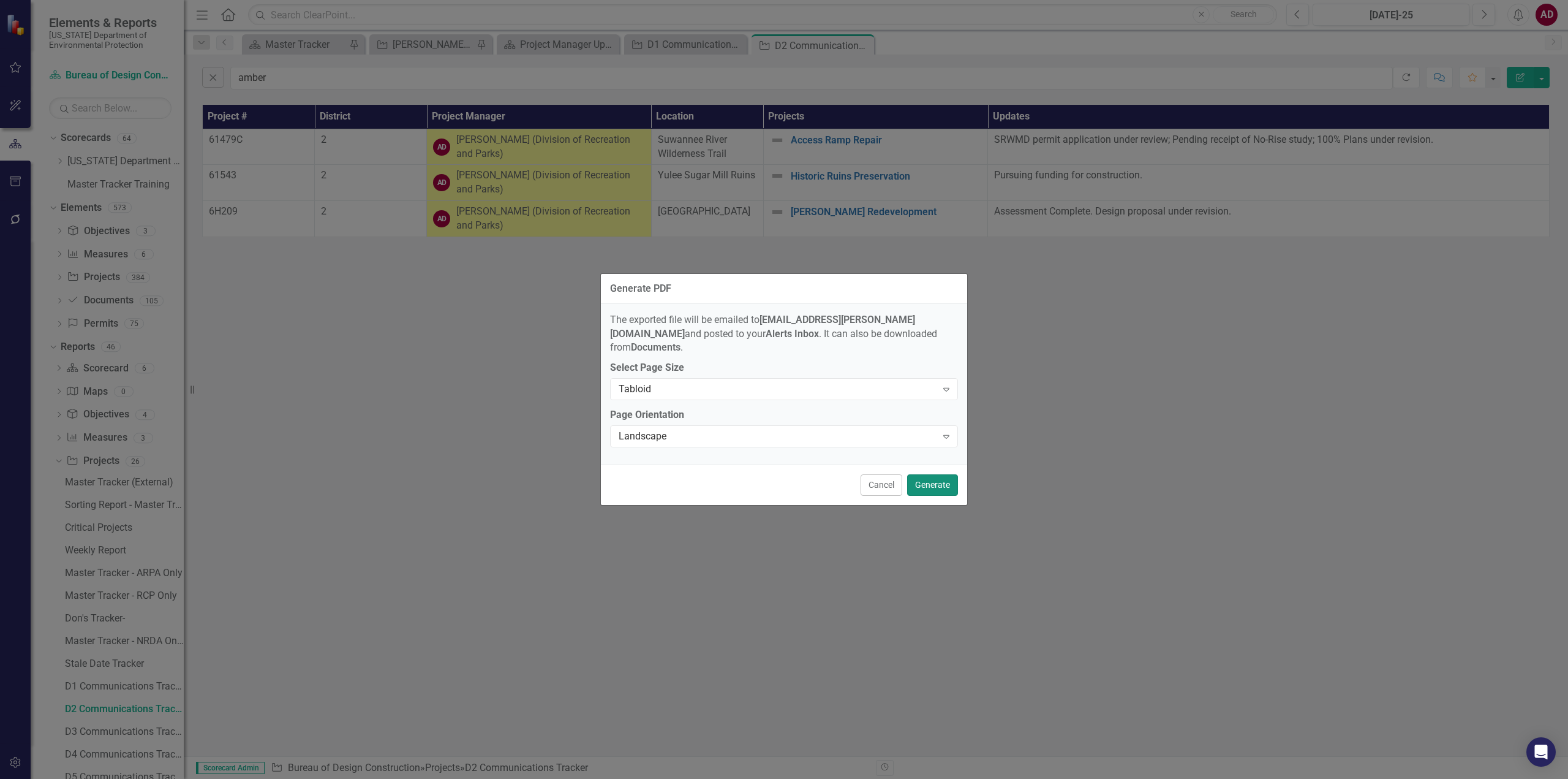
click at [933, 477] on button "Generate" at bounding box center [932, 485] width 51 height 22
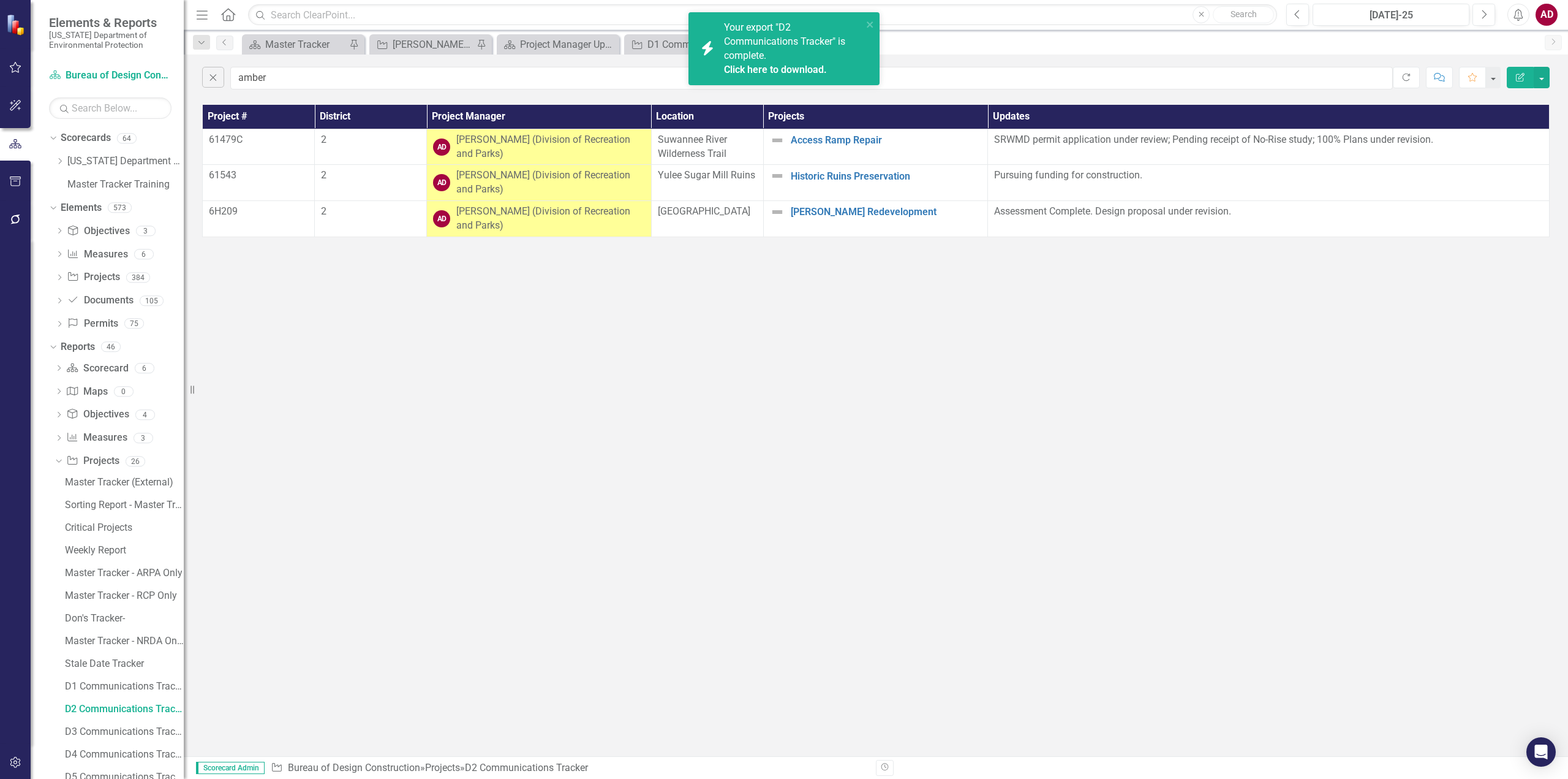
click at [792, 70] on link "Click here to download." at bounding box center [775, 69] width 103 height 12
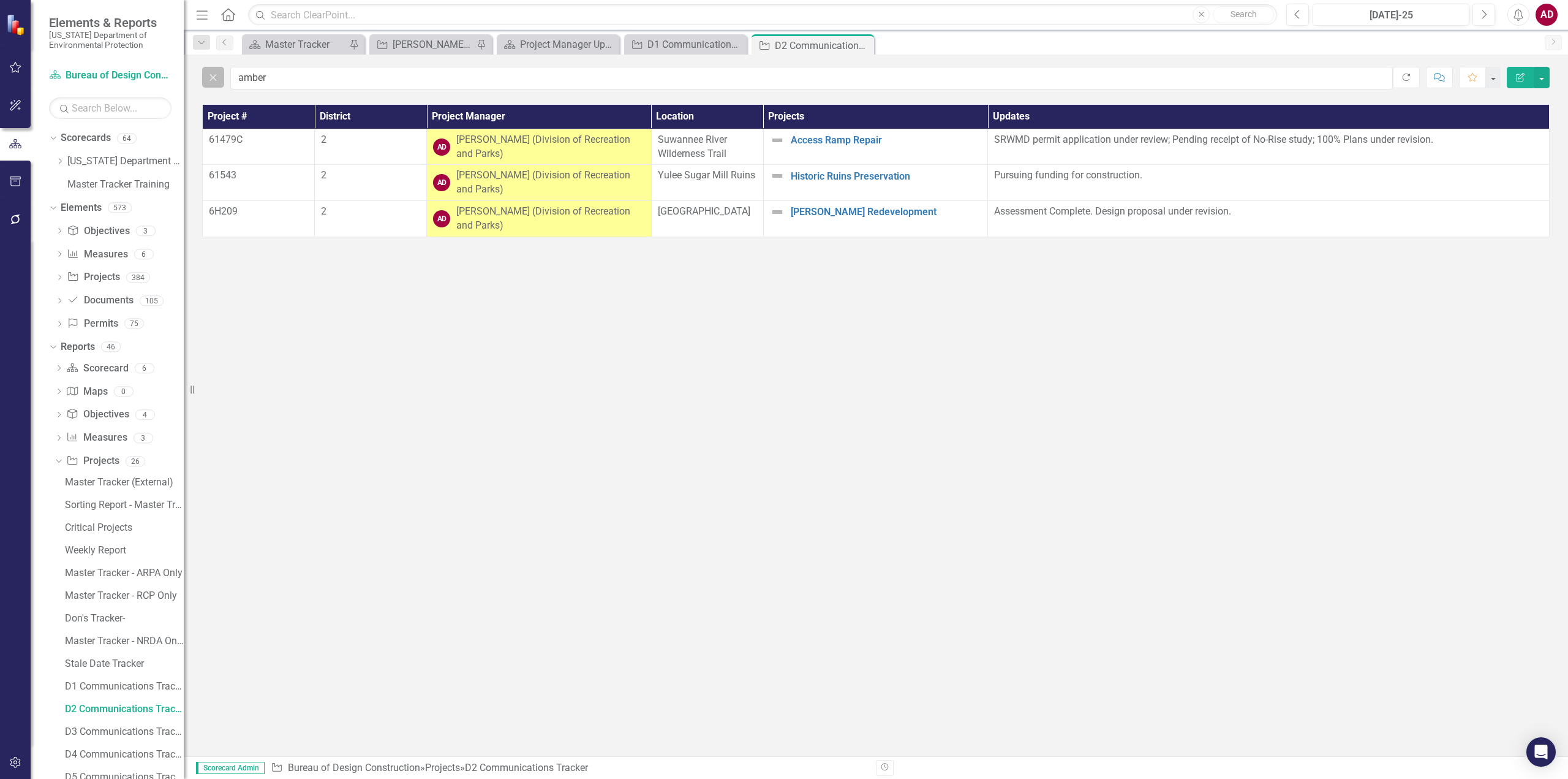
click at [211, 85] on button "Close" at bounding box center [214, 77] width 22 height 21
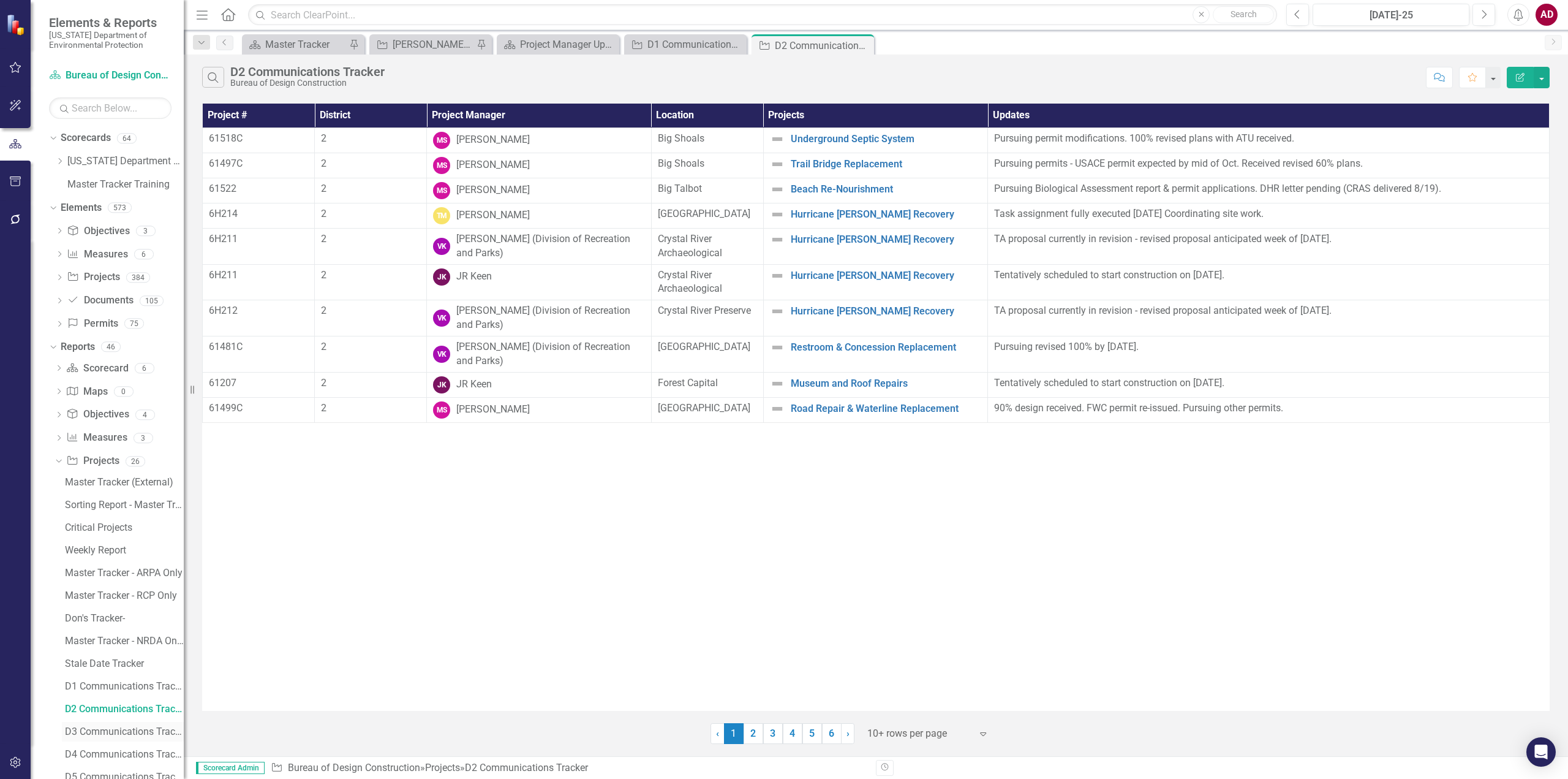
click at [89, 734] on div "D3 Communications Tracker" at bounding box center [124, 731] width 119 height 11
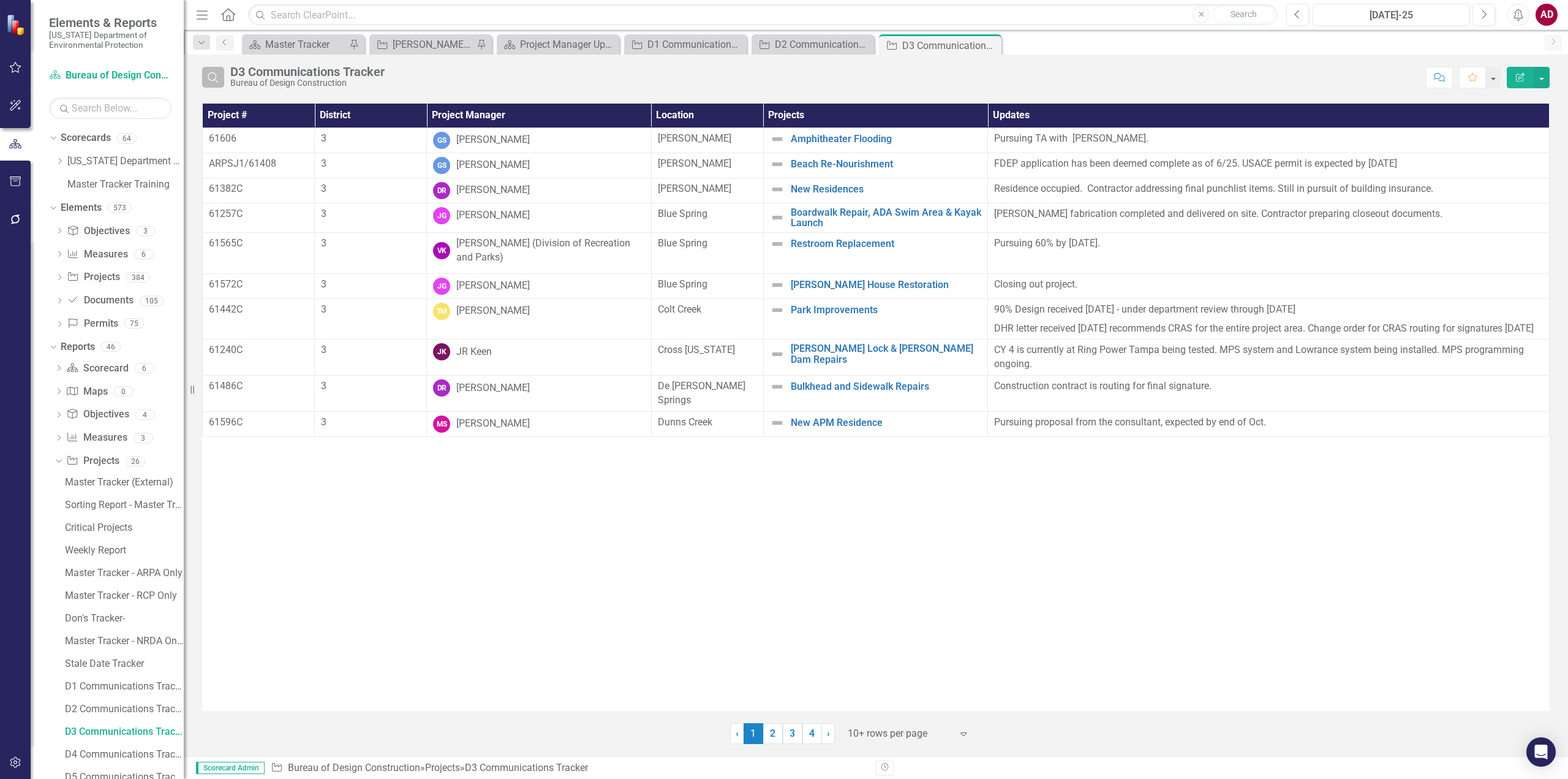
click at [215, 80] on icon "button" at bounding box center [212, 77] width 10 height 10
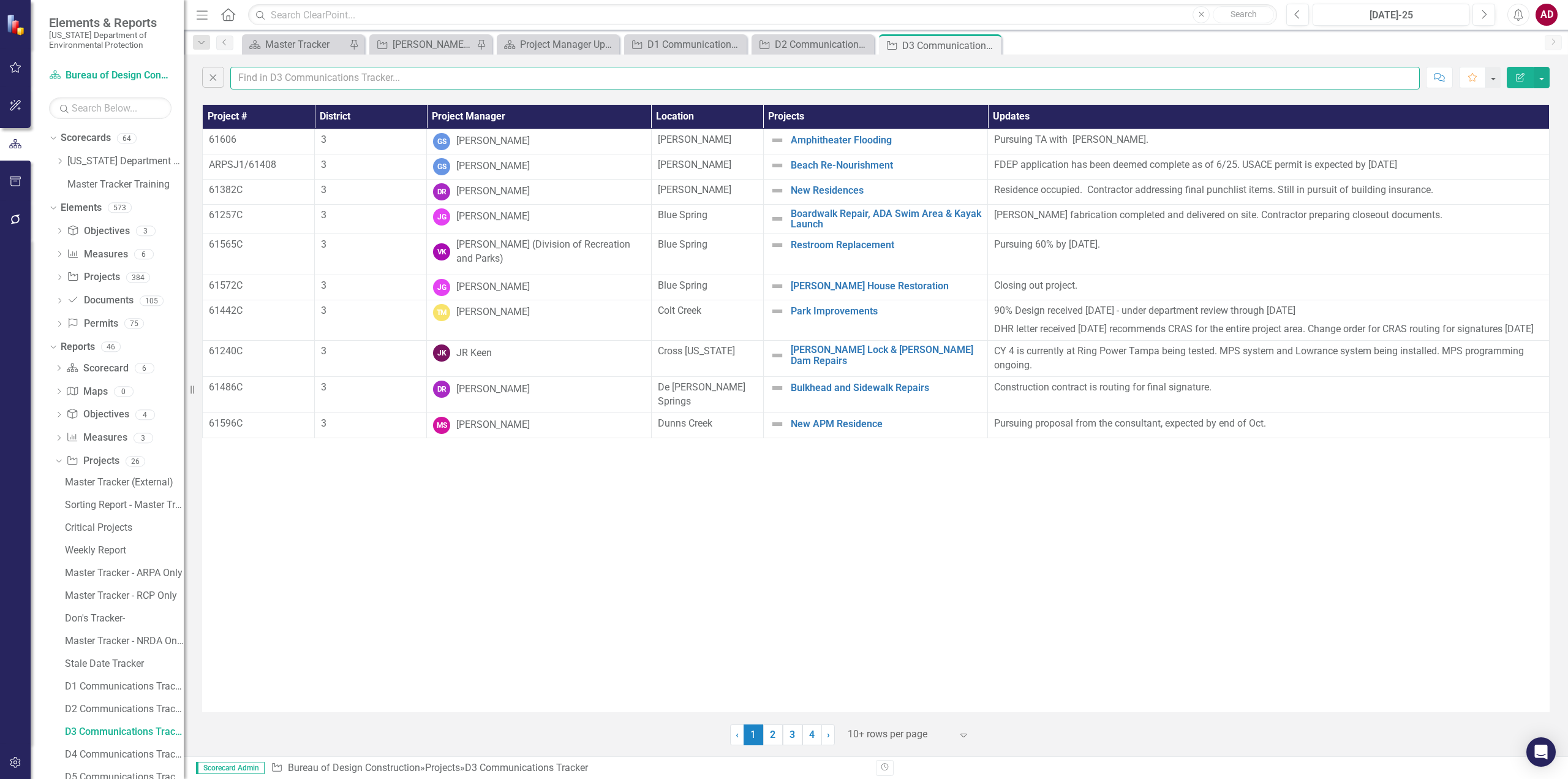
click at [258, 80] on input "text" at bounding box center [825, 78] width 1190 height 23
type input "amber"
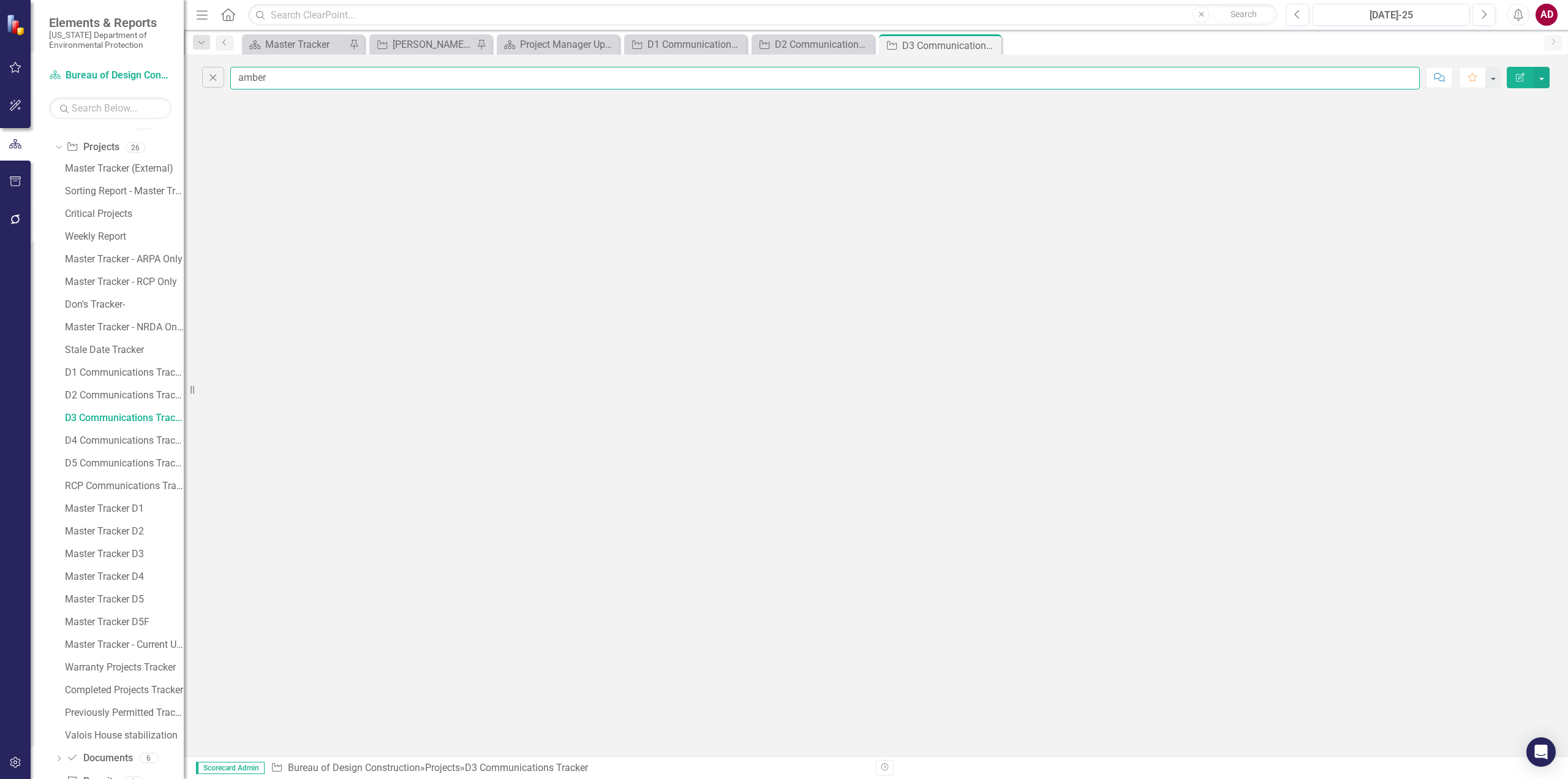
scroll to position [348, 0]
click at [97, 410] on div "D4 Communications Tracker" at bounding box center [124, 407] width 119 height 11
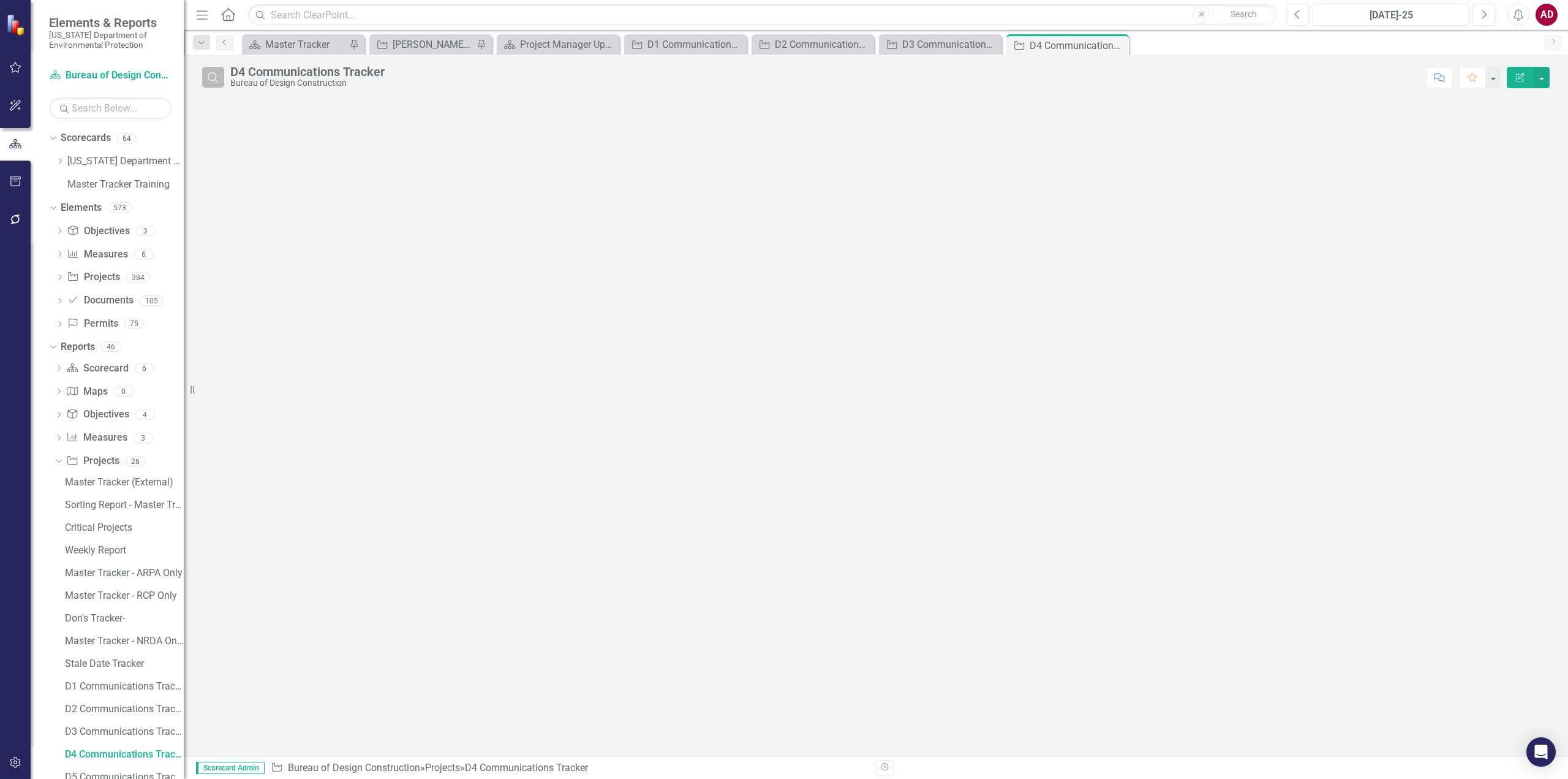
click at [211, 82] on icon "Search" at bounding box center [214, 77] width 14 height 11
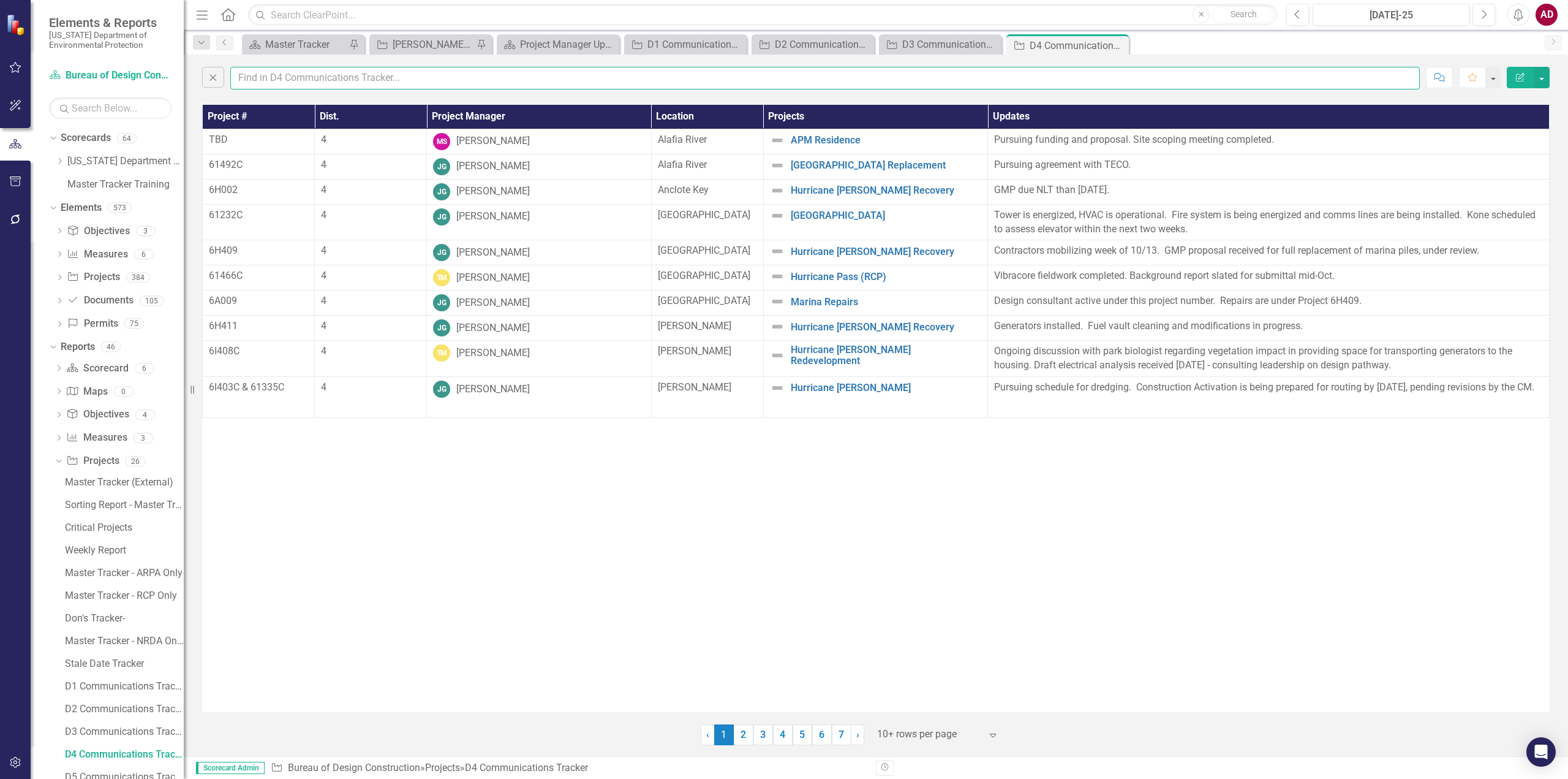
click at [267, 81] on input "text" at bounding box center [825, 78] width 1190 height 23
type input "amber"
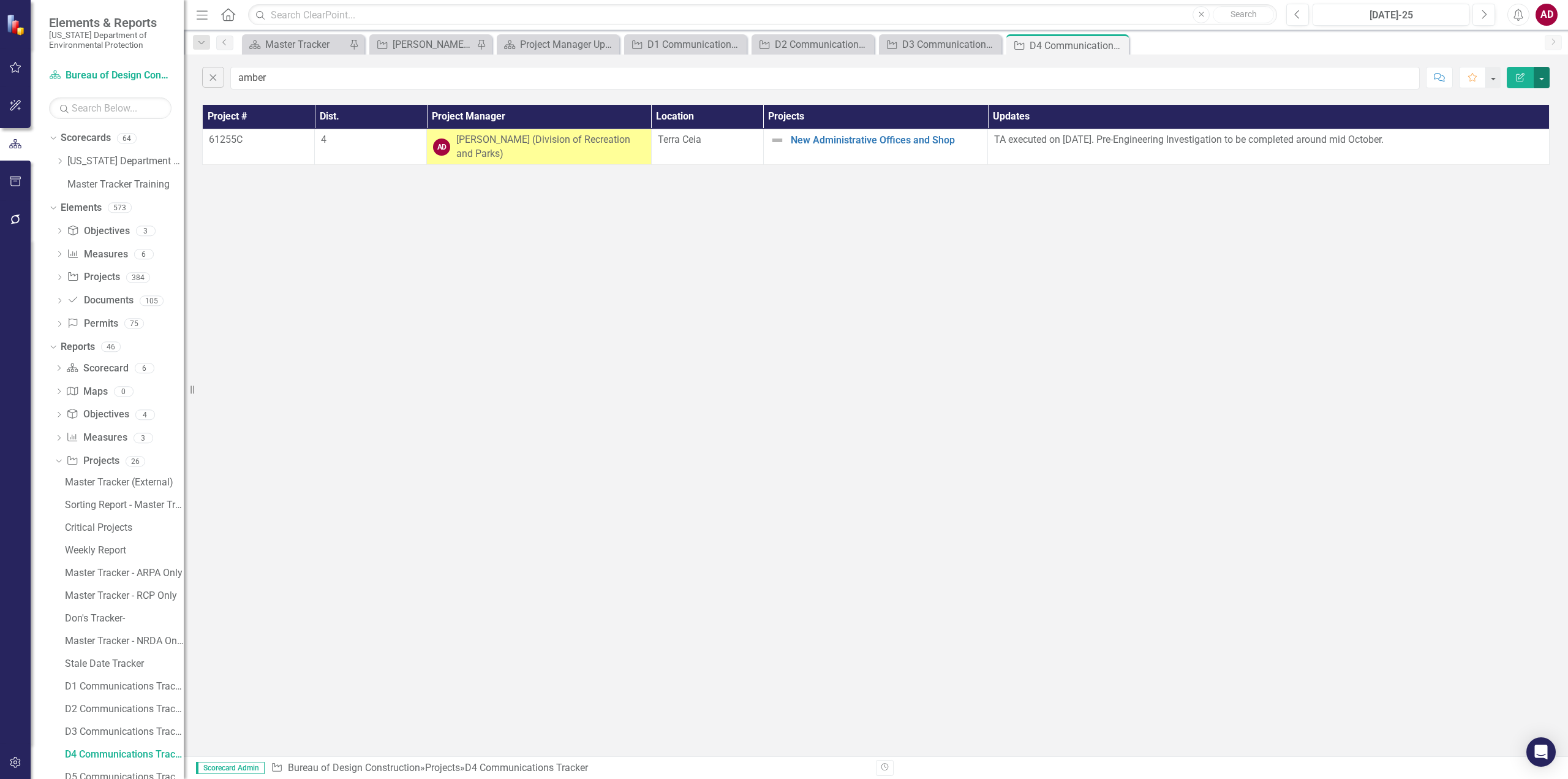
click at [1540, 77] on button "button" at bounding box center [1542, 77] width 16 height 22
click at [1493, 125] on link "PDF Export to PDF" at bounding box center [1501, 125] width 97 height 23
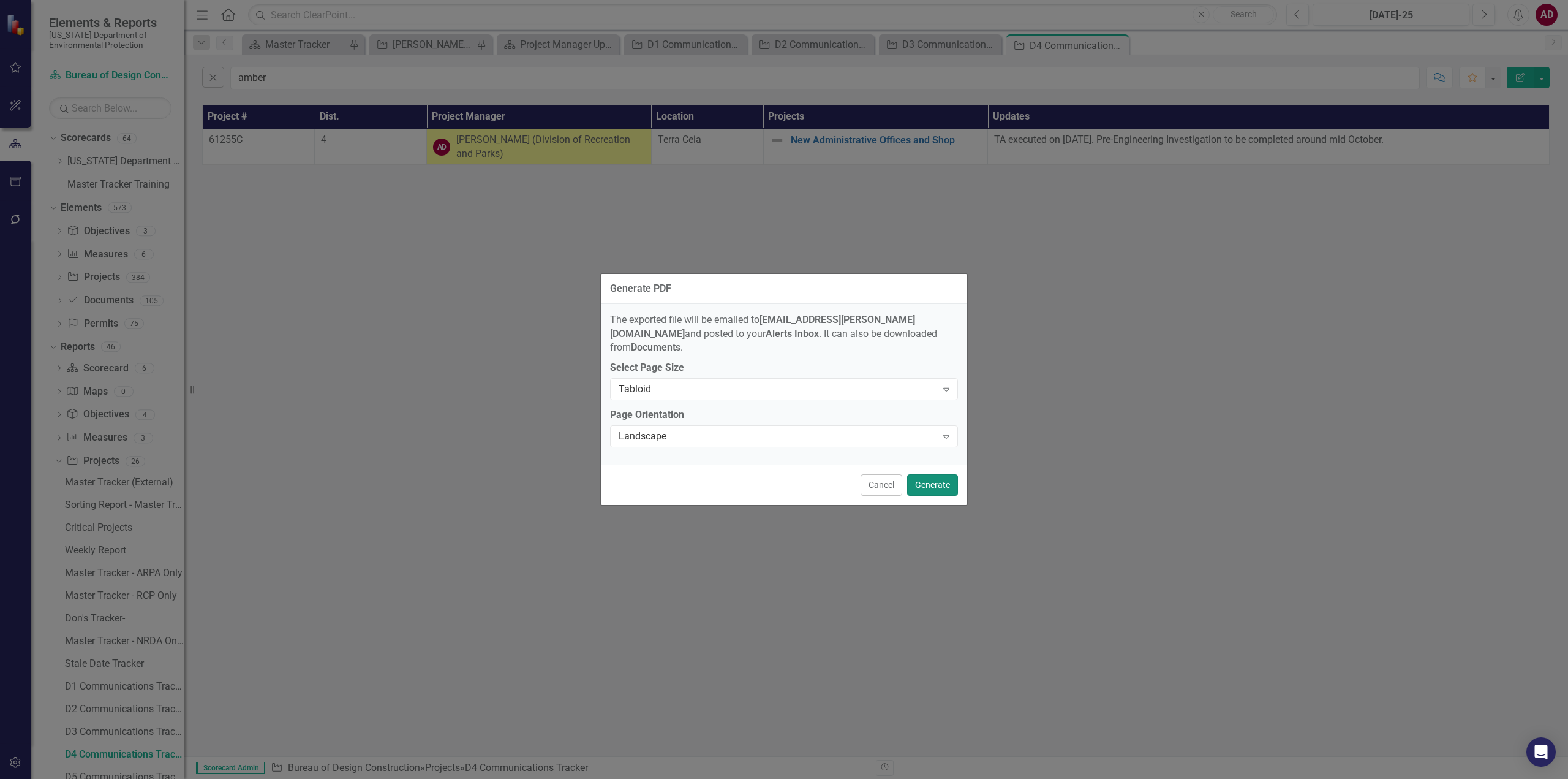
click at [931, 474] on button "Generate" at bounding box center [932, 485] width 51 height 22
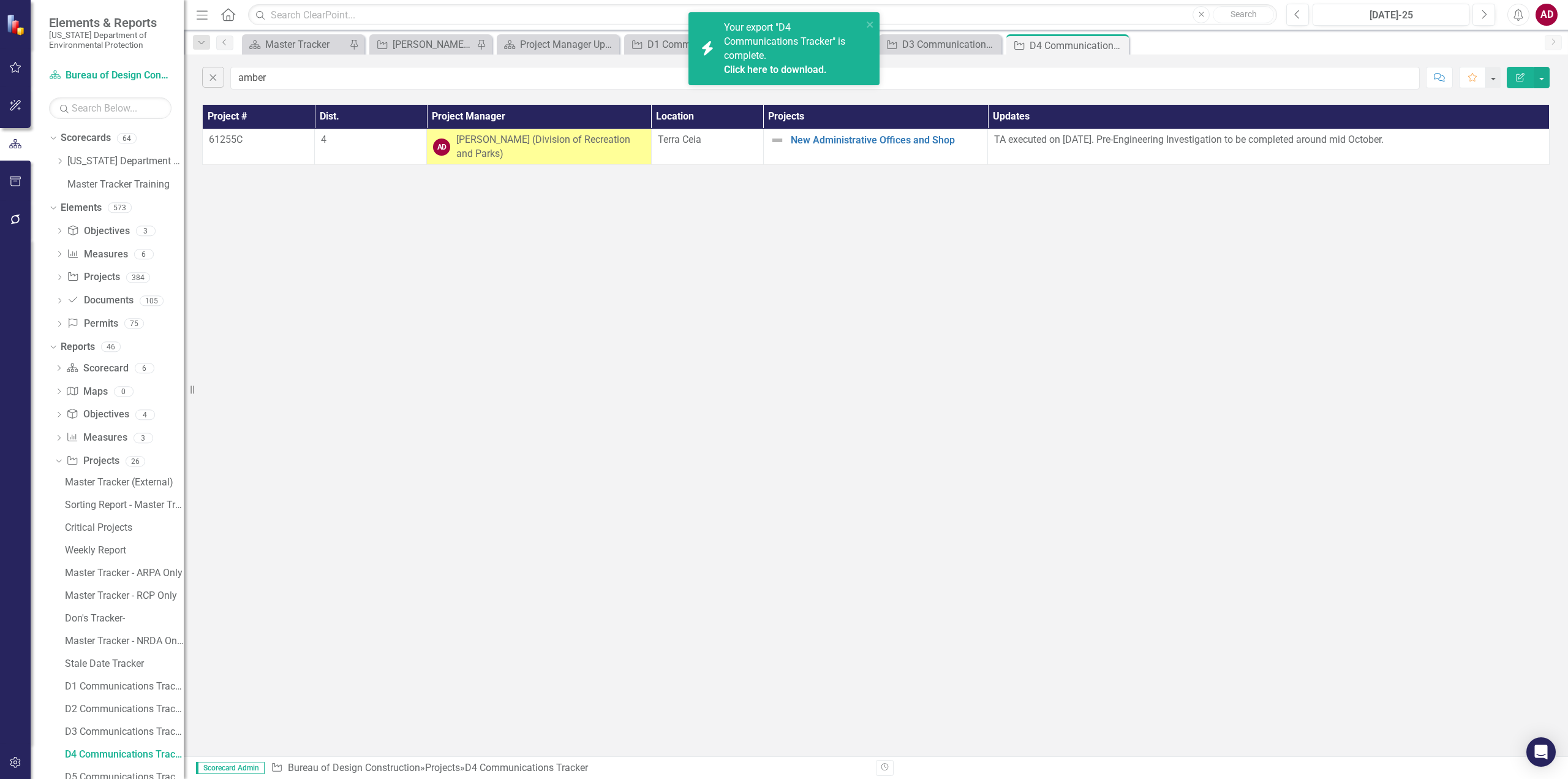
click at [793, 70] on link "Click here to download." at bounding box center [775, 69] width 103 height 12
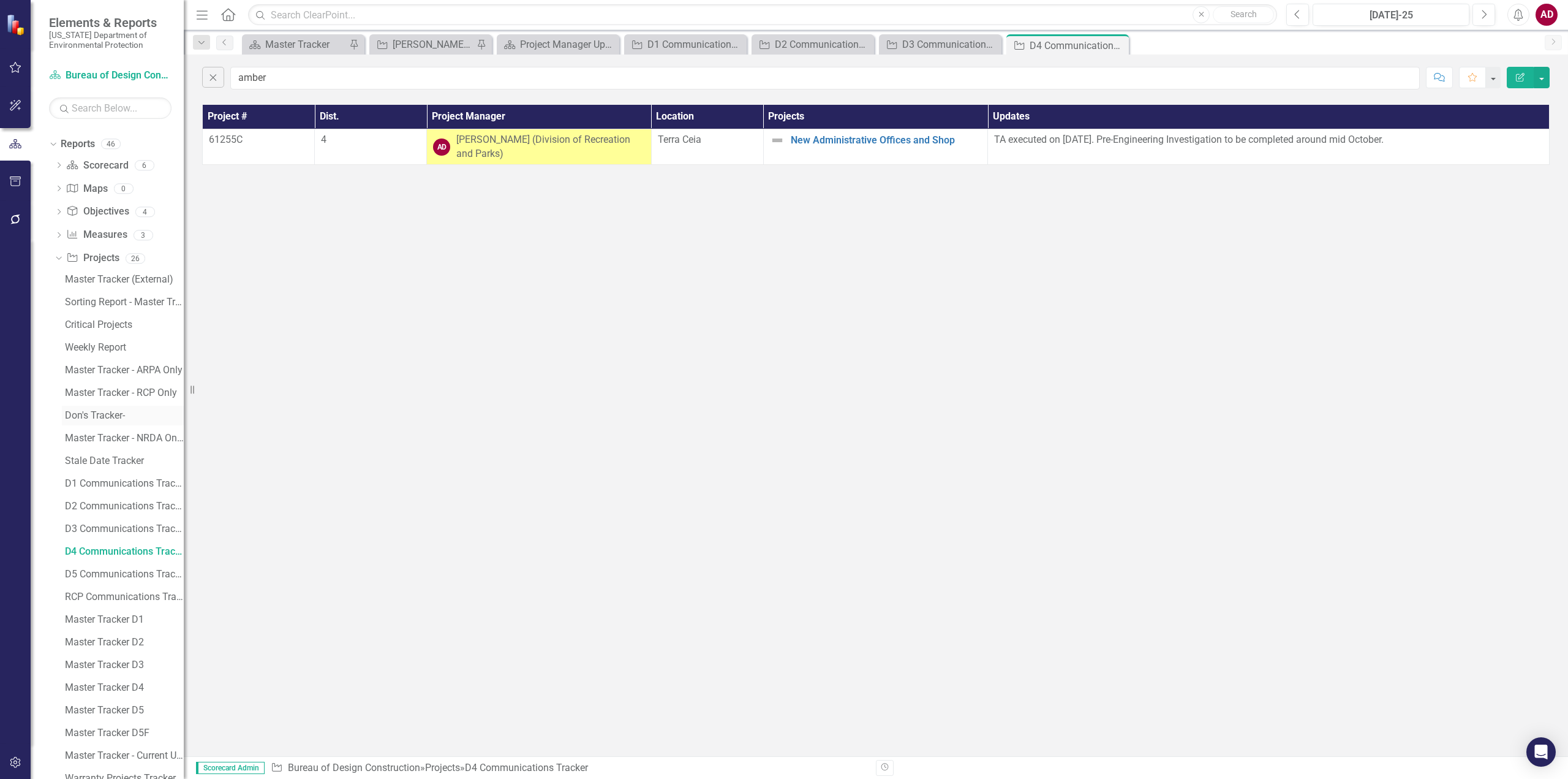
scroll to position [245, 0]
click at [94, 527] on div "D5 Communications Tracker" at bounding box center [124, 532] width 119 height 11
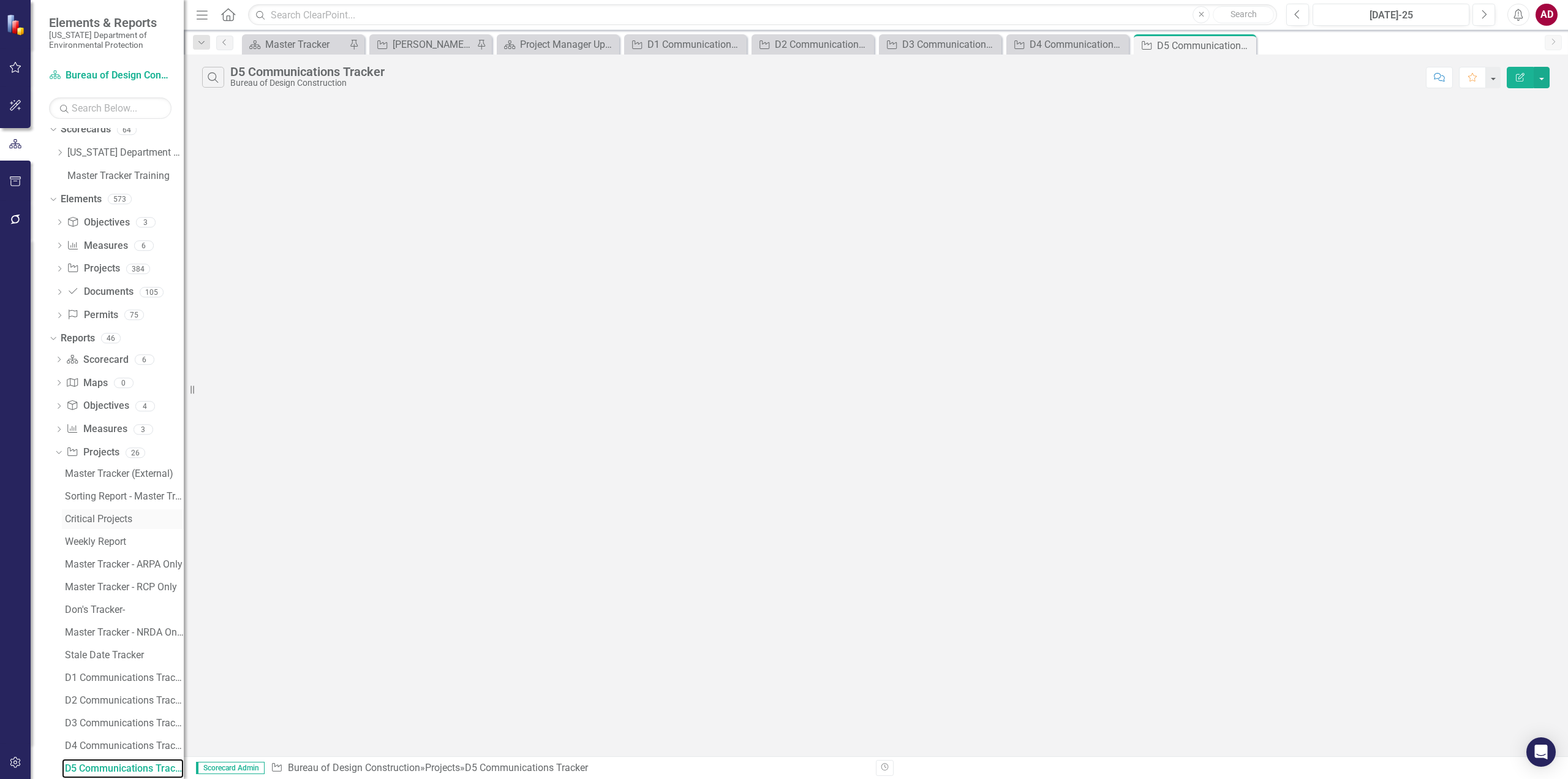
scroll to position [8, 0]
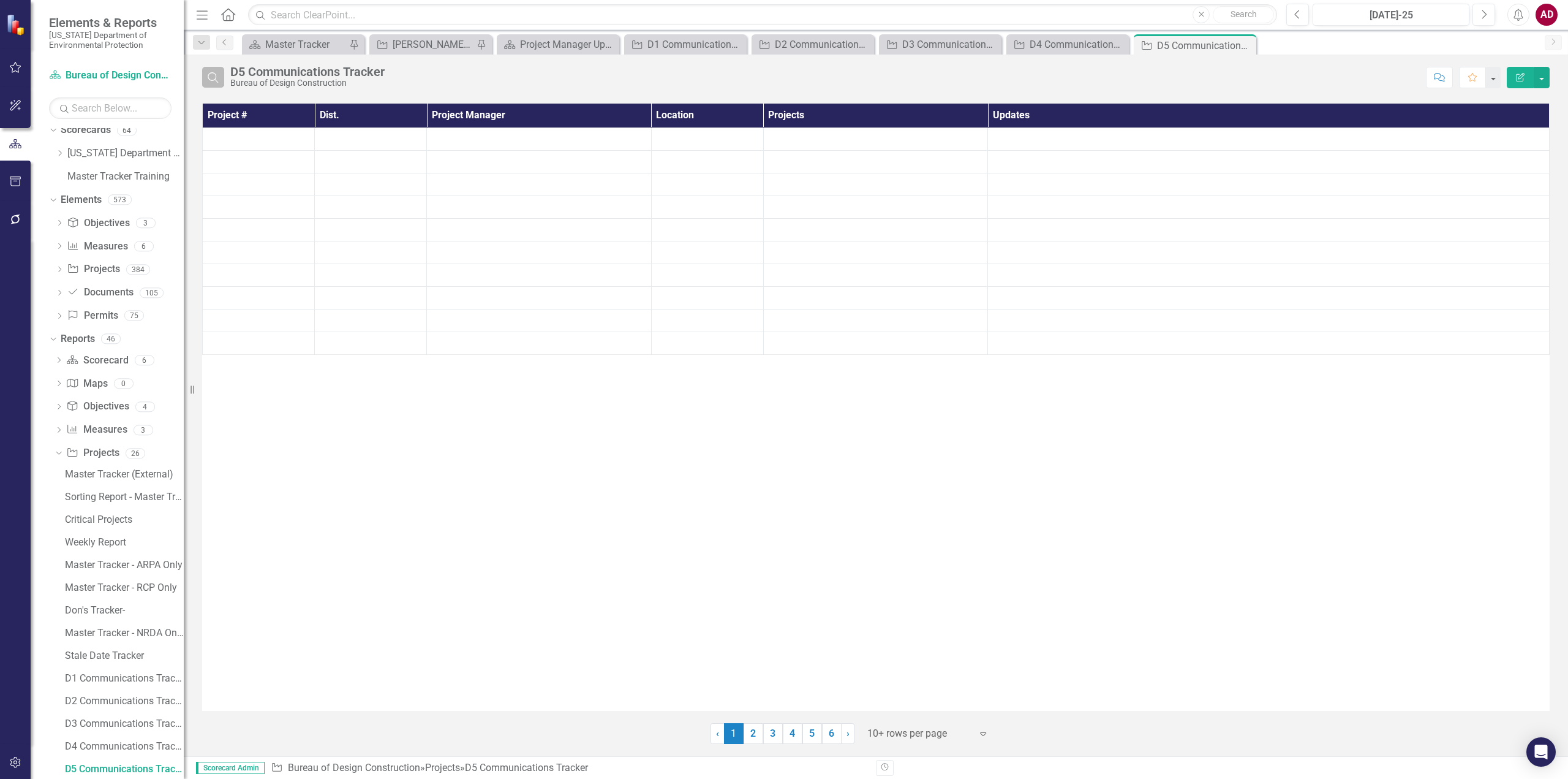
click at [215, 81] on icon "Search" at bounding box center [214, 77] width 14 height 11
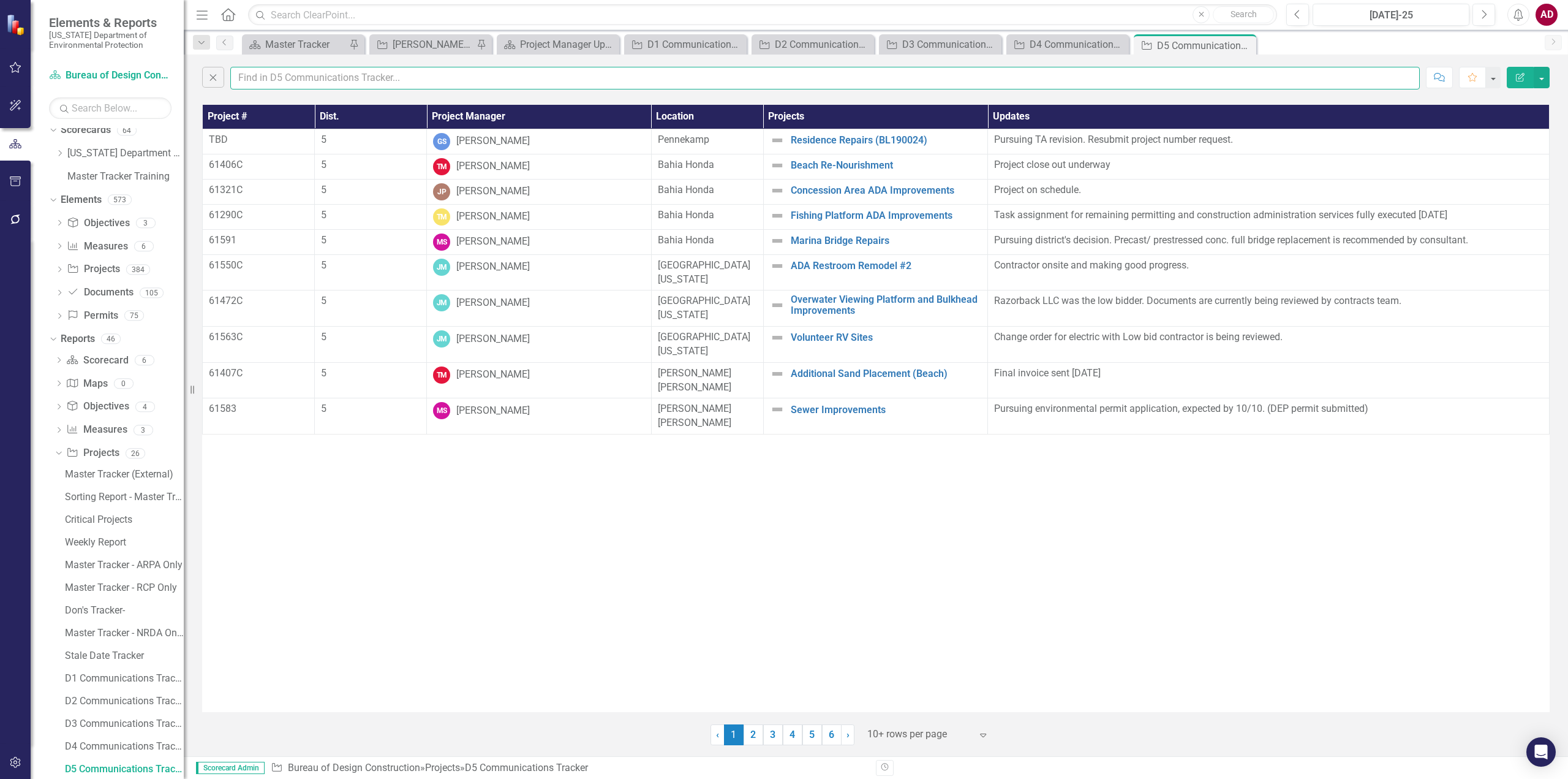
click at [251, 78] on input "text" at bounding box center [825, 78] width 1190 height 23
type input "amber"
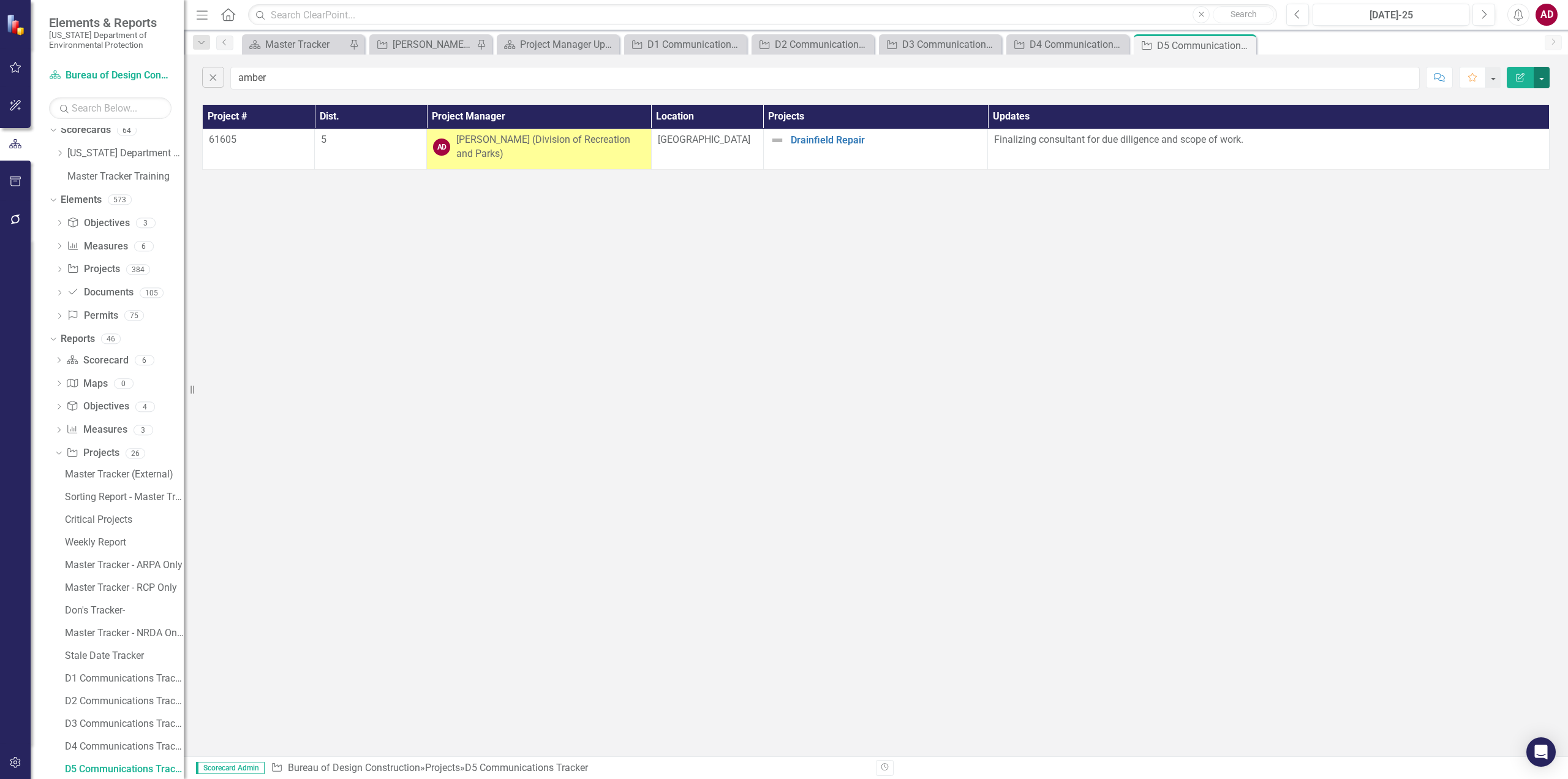
click at [1536, 80] on button "button" at bounding box center [1542, 77] width 16 height 22
click at [1497, 125] on link "PDF Export to PDF" at bounding box center [1501, 125] width 97 height 23
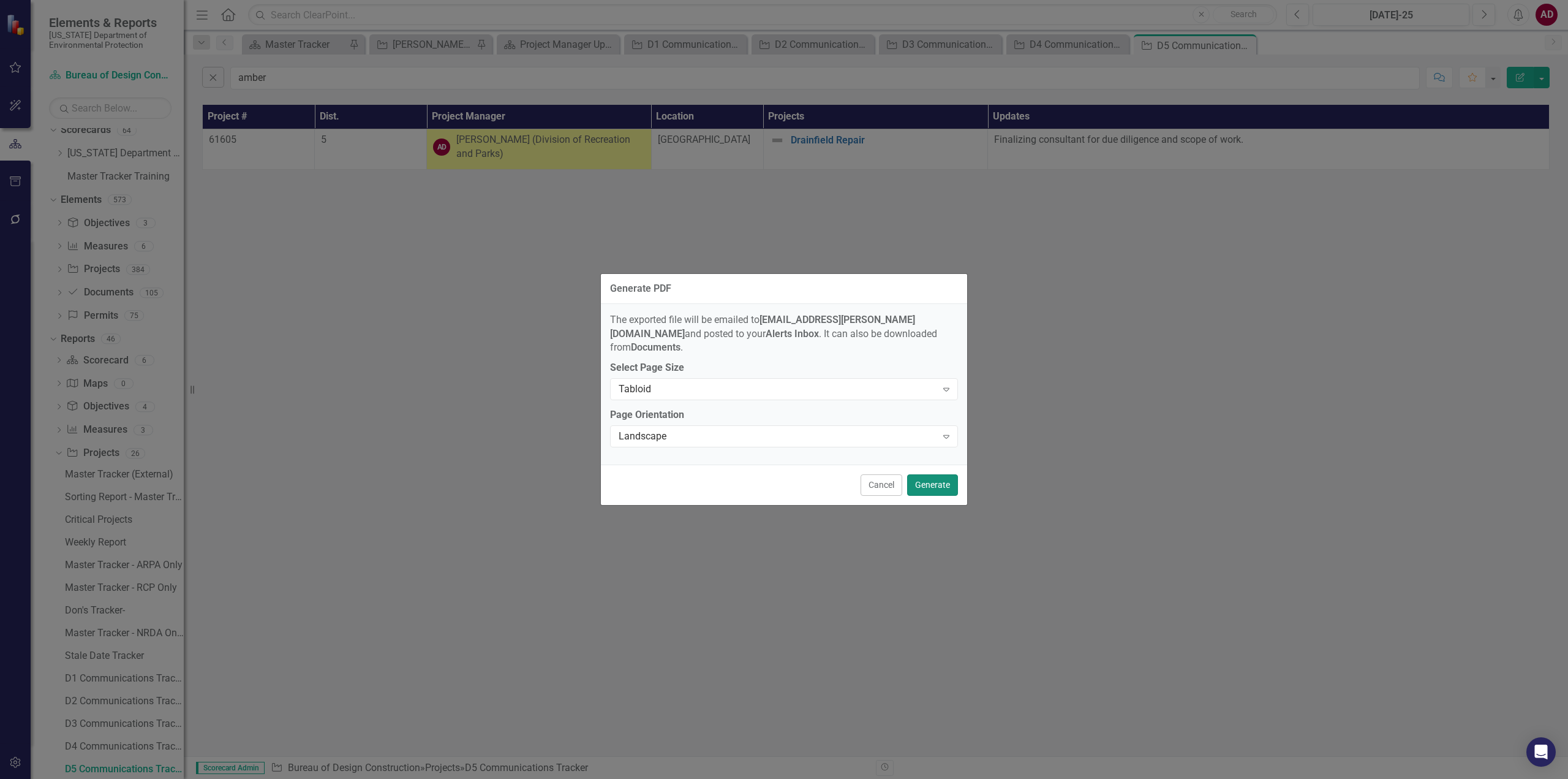
click at [940, 474] on button "Generate" at bounding box center [932, 485] width 51 height 22
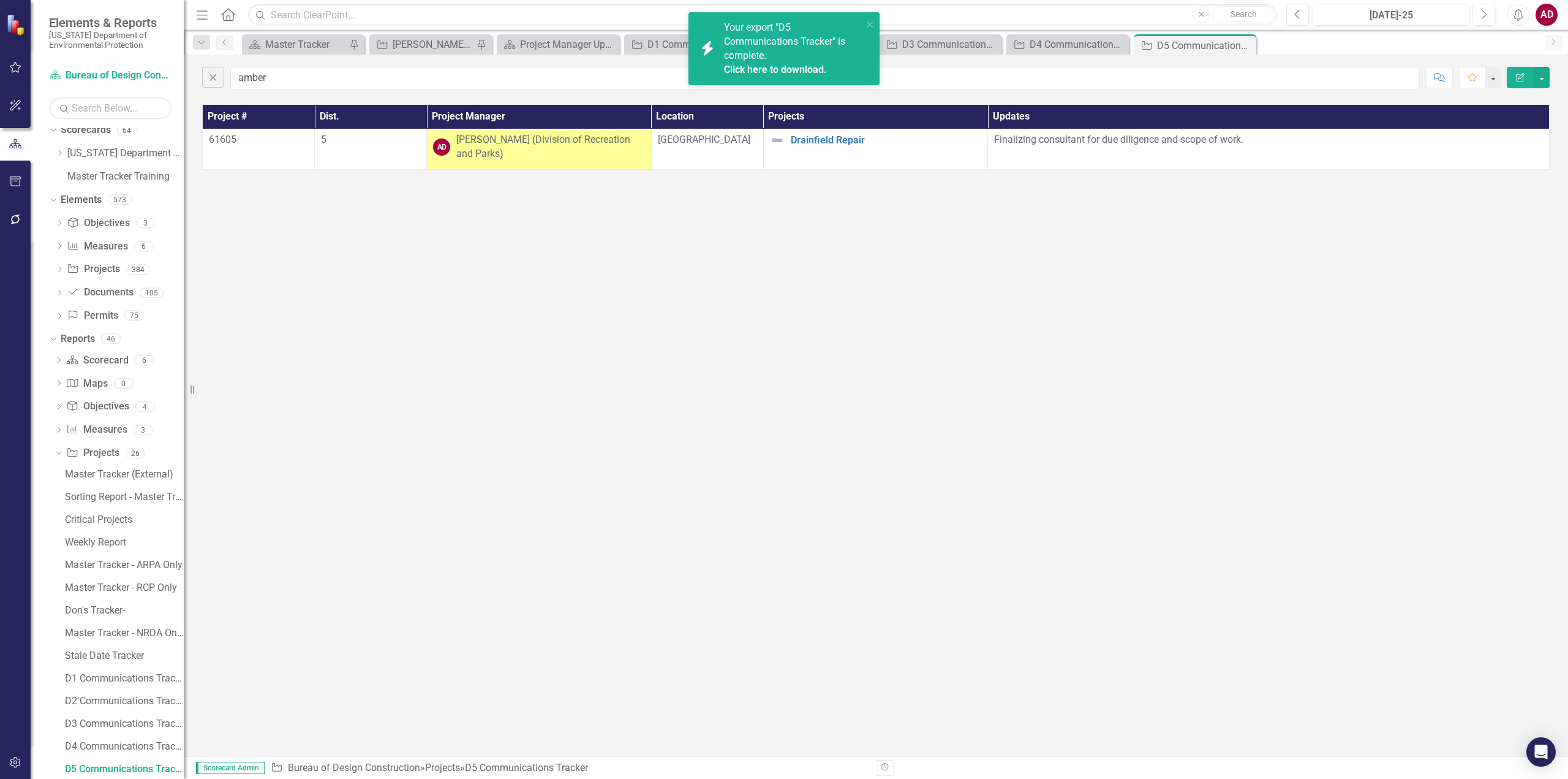
click at [749, 69] on link "Click here to download." at bounding box center [775, 69] width 103 height 12
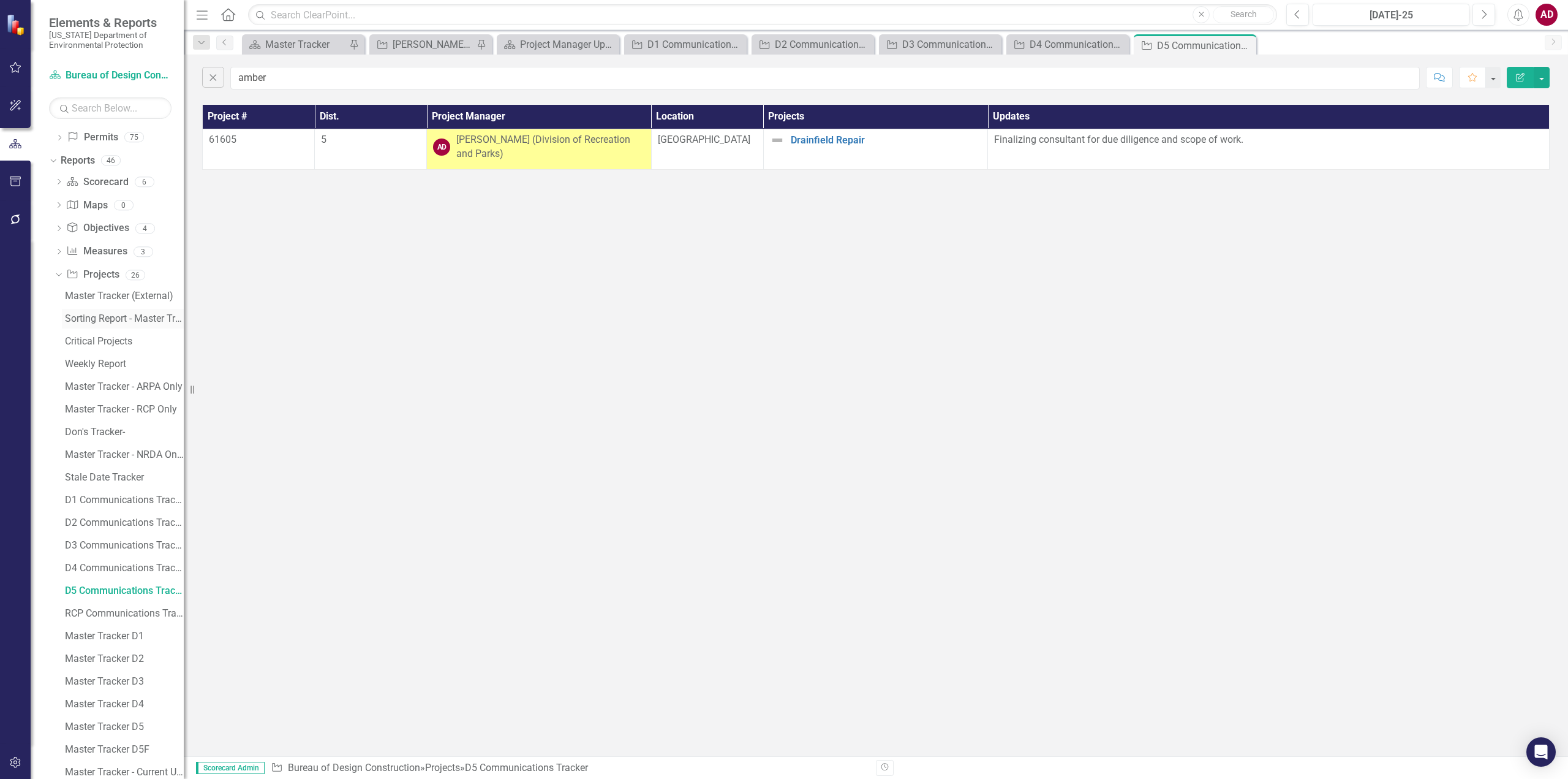
scroll to position [253, 0]
click at [109, 544] on div "RCP Communications Tracker" at bounding box center [124, 546] width 119 height 11
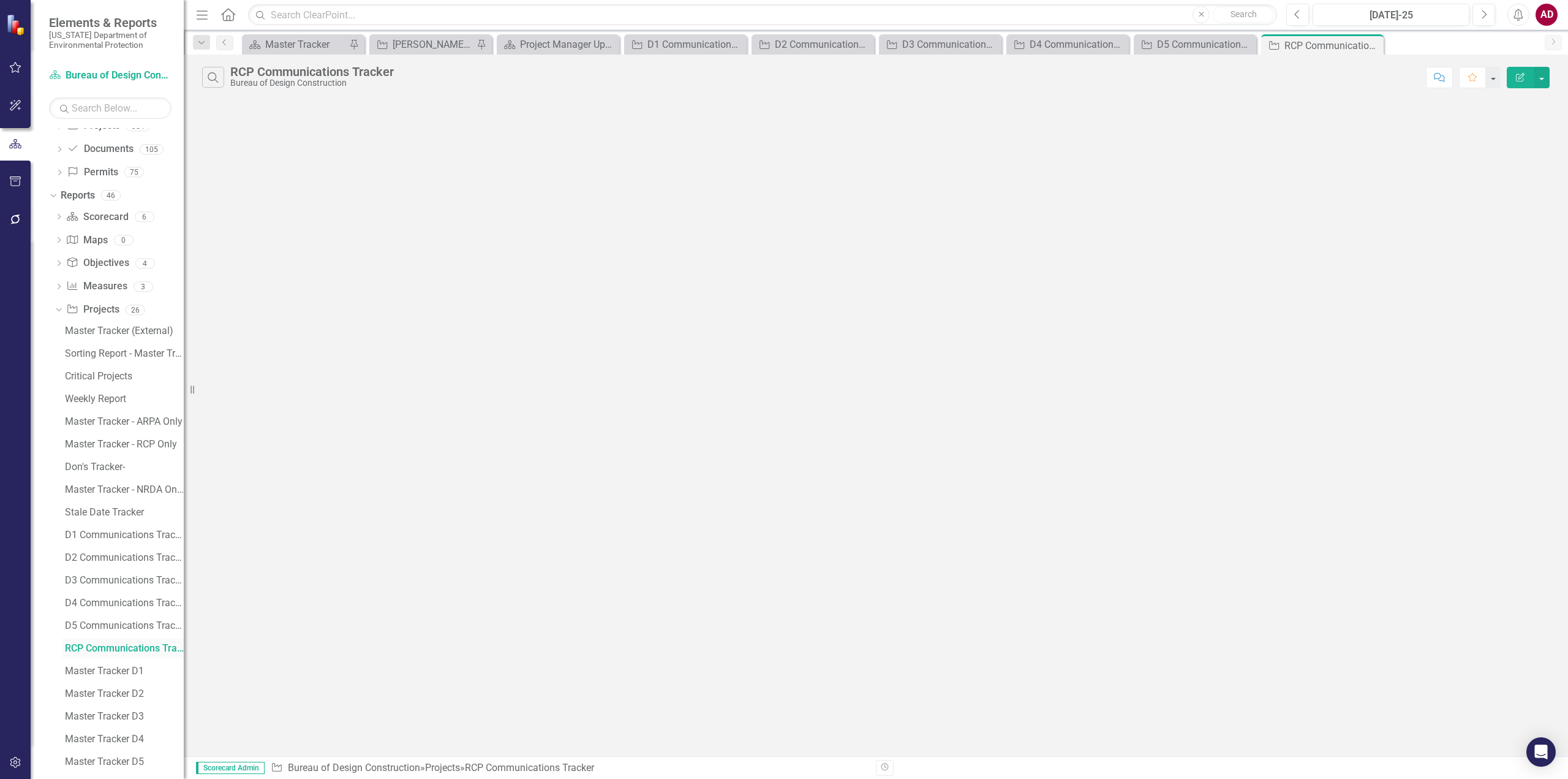
scroll to position [31, 0]
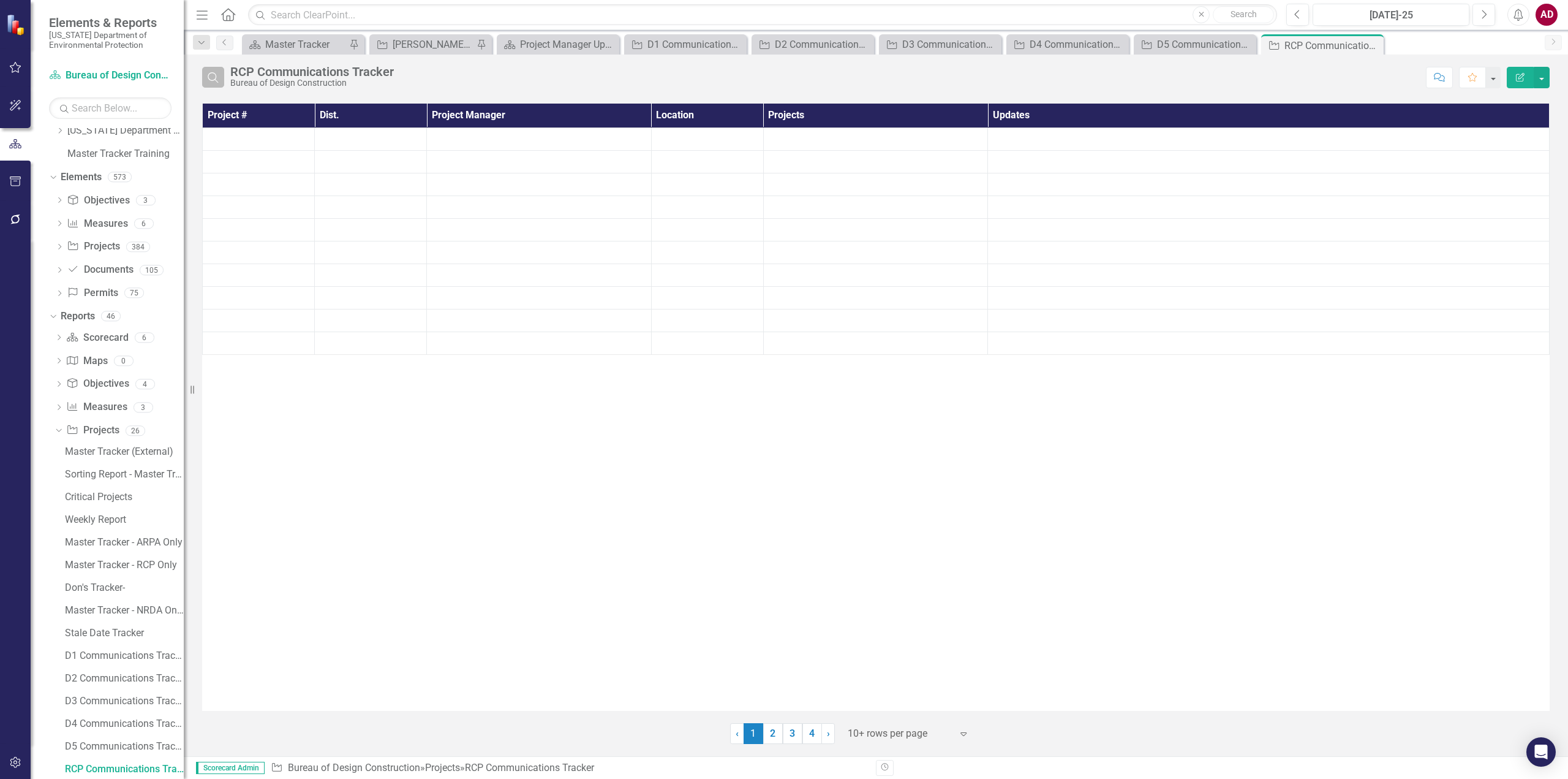
click at [217, 77] on icon "Search" at bounding box center [214, 77] width 14 height 11
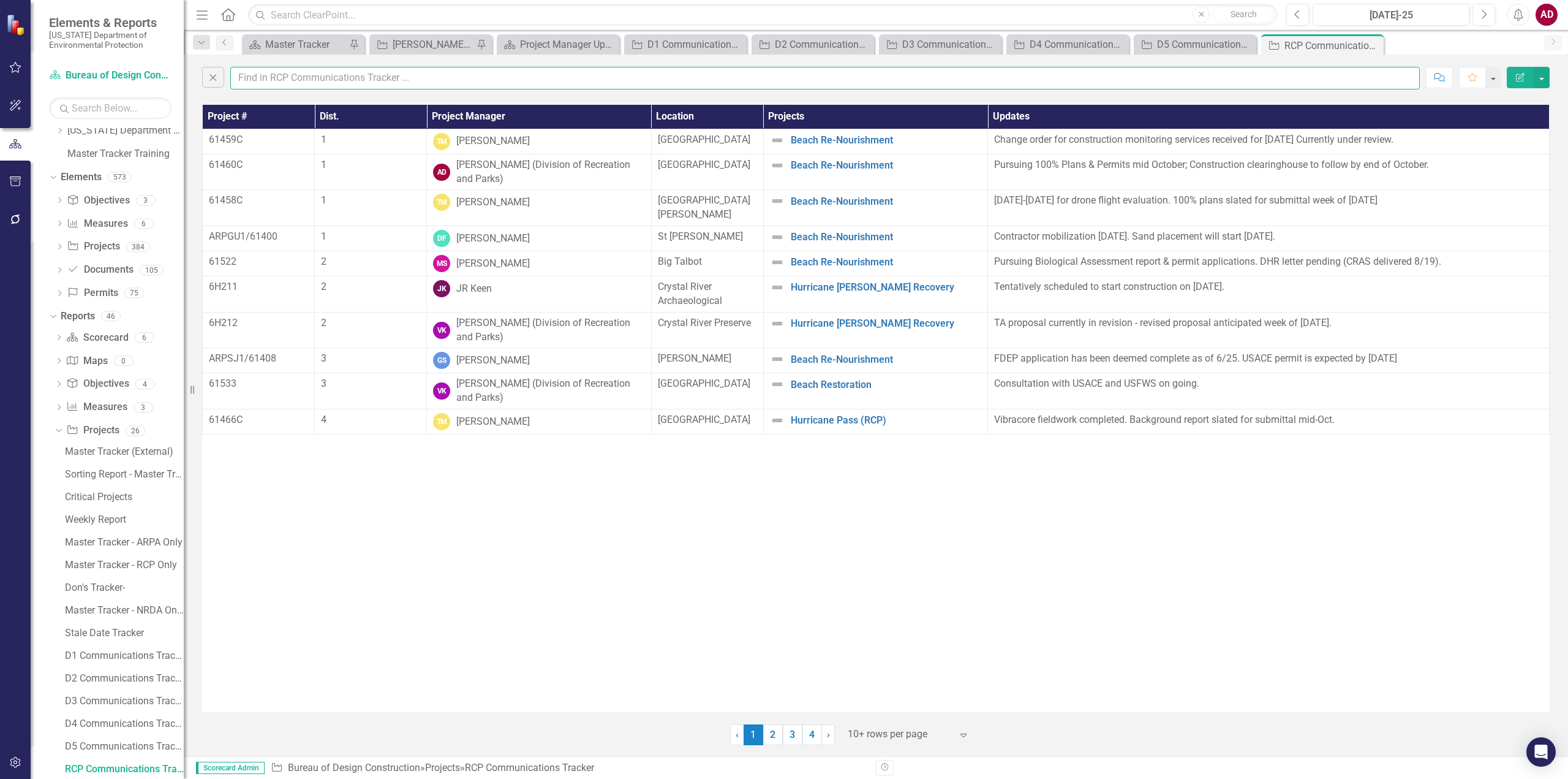
click at [257, 78] on input "text" at bounding box center [825, 78] width 1190 height 23
type input "amber"
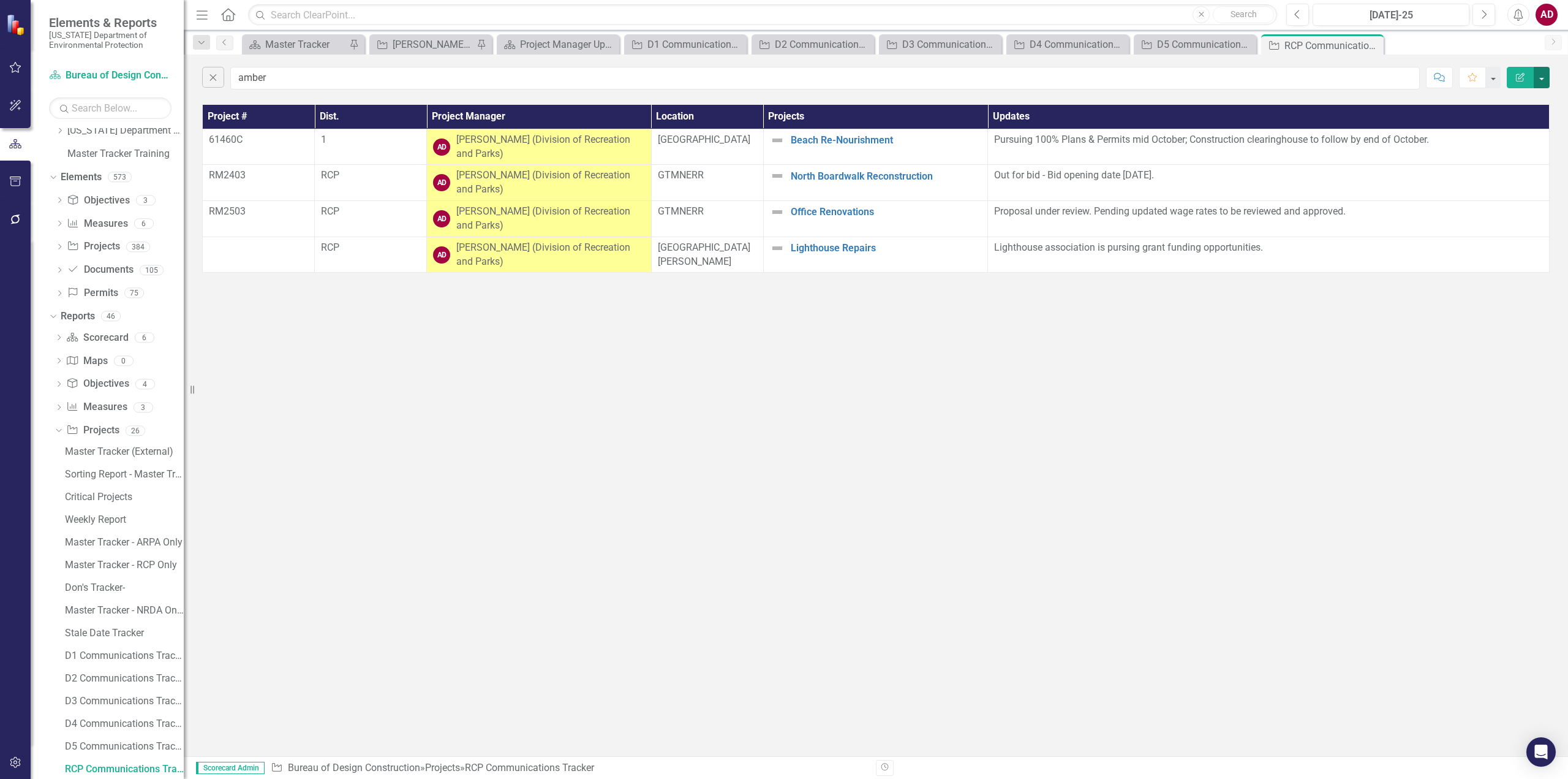
click at [1546, 77] on button "button" at bounding box center [1542, 77] width 16 height 22
click at [1506, 127] on link "PDF Export to PDF" at bounding box center [1501, 125] width 97 height 23
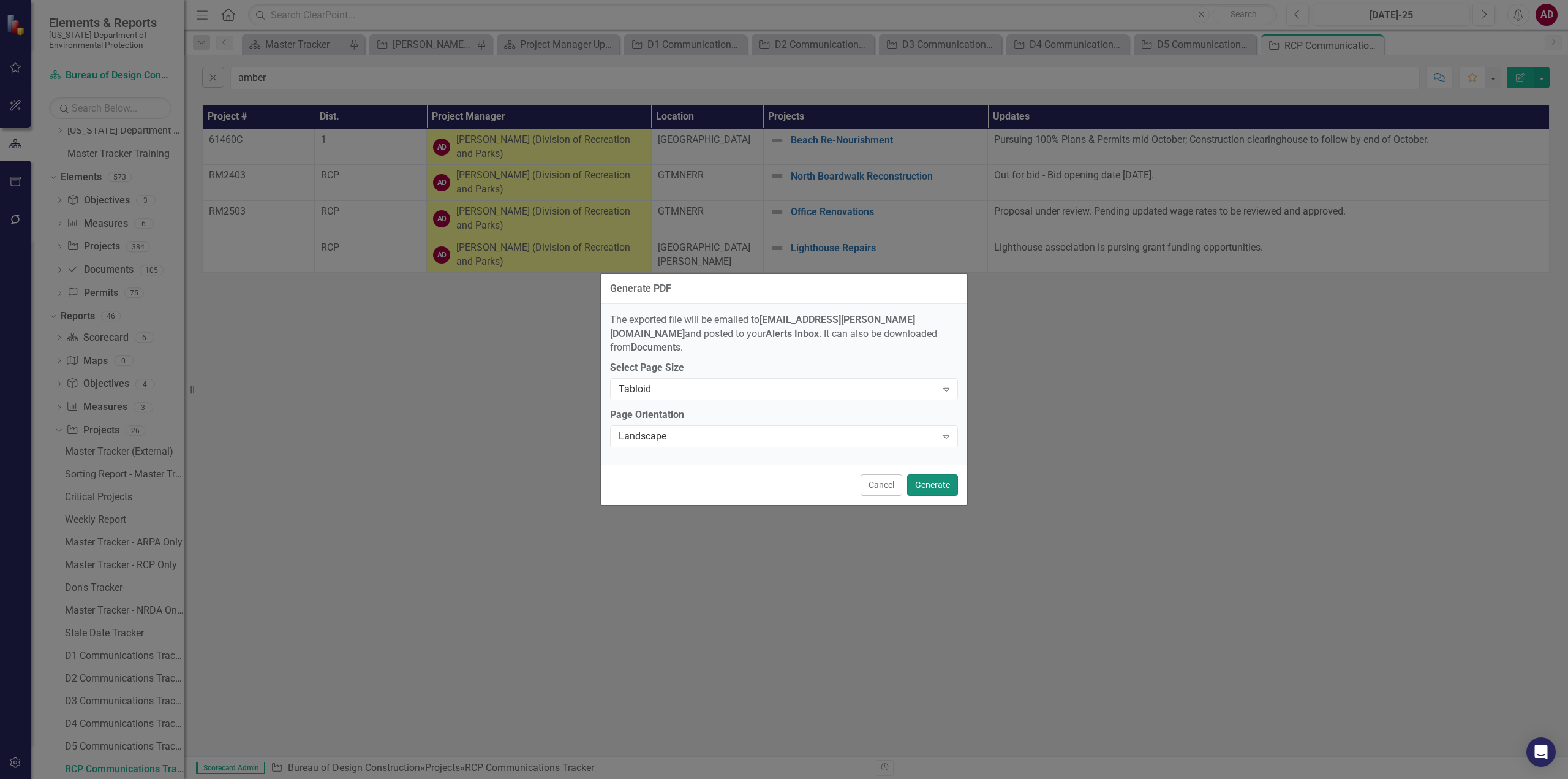
click at [930, 476] on button "Generate" at bounding box center [932, 485] width 51 height 22
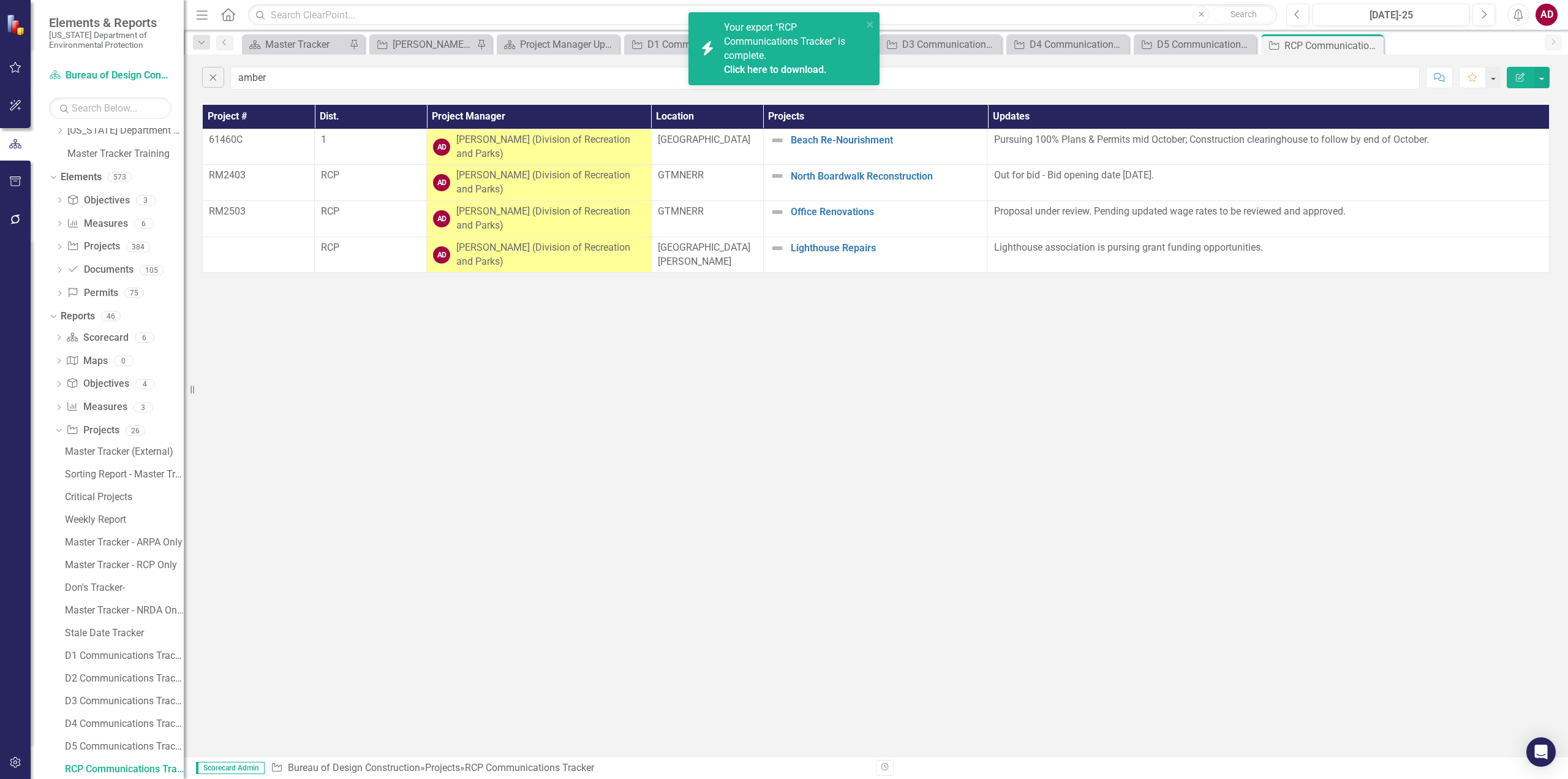
click at [801, 64] on link "Click here to download." at bounding box center [775, 69] width 103 height 12
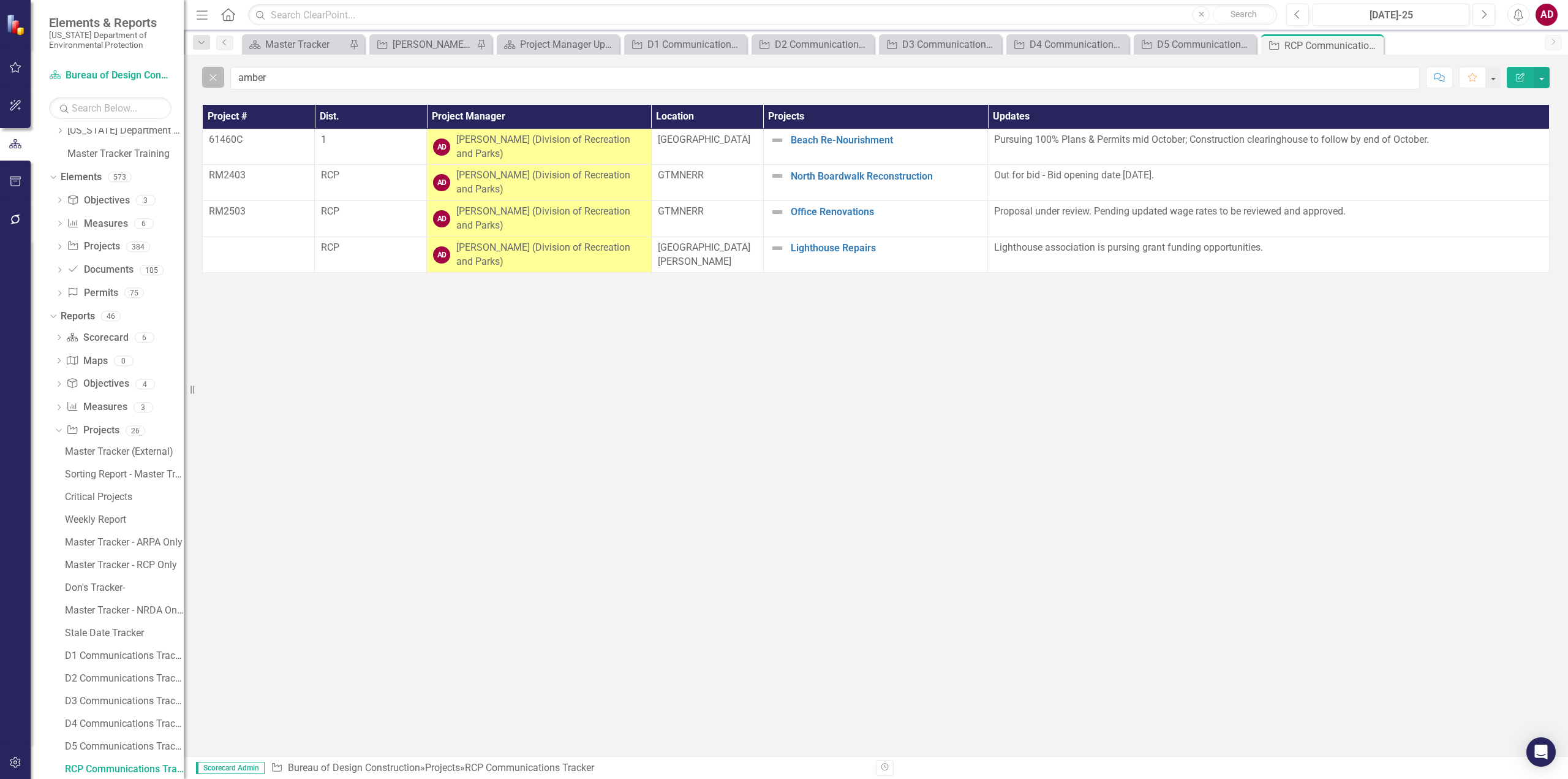
drag, startPoint x: 209, startPoint y: 81, endPoint x: 215, endPoint y: 81, distance: 6.0
click at [209, 81] on icon "Close" at bounding box center [214, 77] width 14 height 11
